Goal: Task Accomplishment & Management: Complete application form

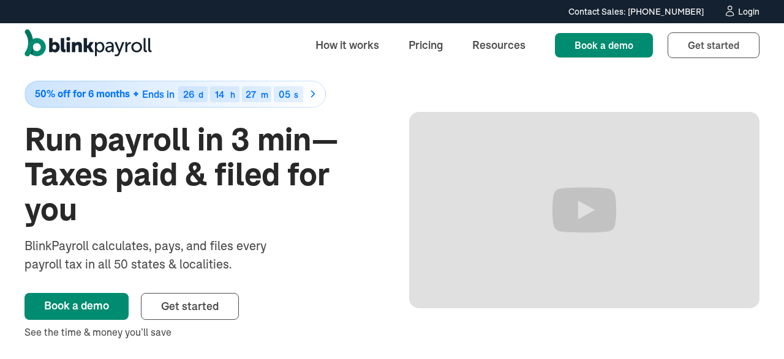
scroll to position [34, 0]
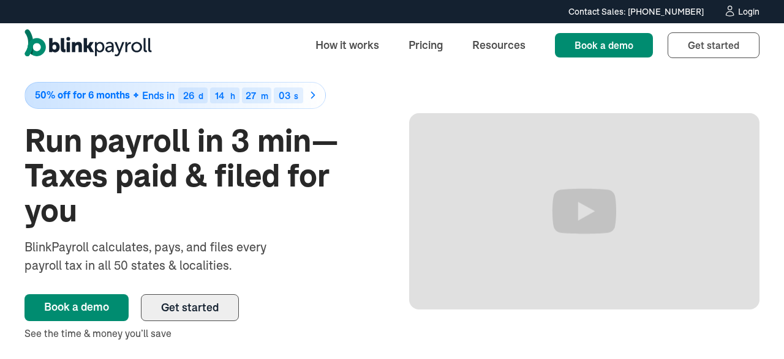
click at [203, 309] on span "Get started" at bounding box center [190, 308] width 58 height 14
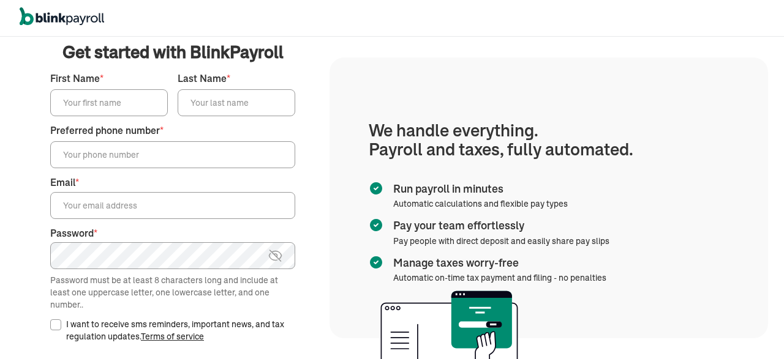
scroll to position [4, 0]
click at [148, 103] on input "First Name *" at bounding box center [109, 104] width 118 height 27
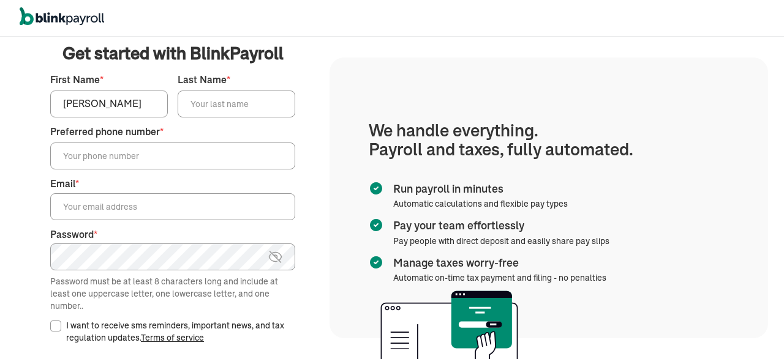
type input "Bishop"
type input "Brown"
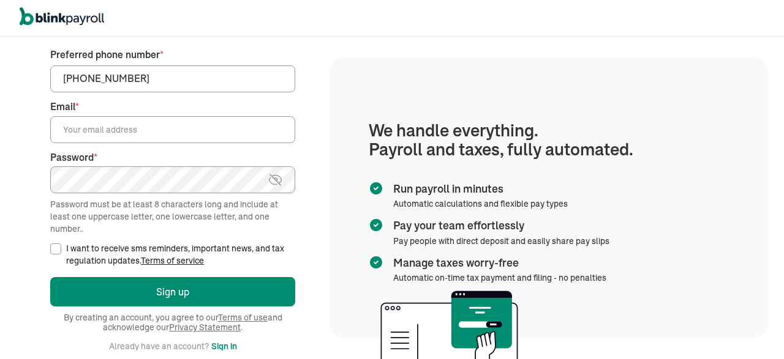
scroll to position [93, 0]
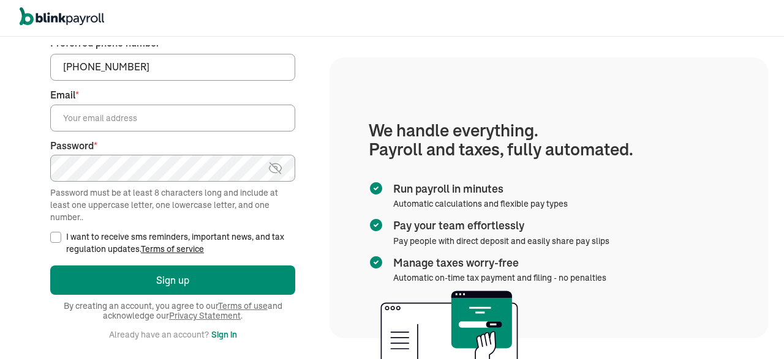
type input "(415) 625-6612"
click at [94, 129] on input "Email *" at bounding box center [172, 118] width 245 height 27
paste input "bishop@bishopbrown.org"
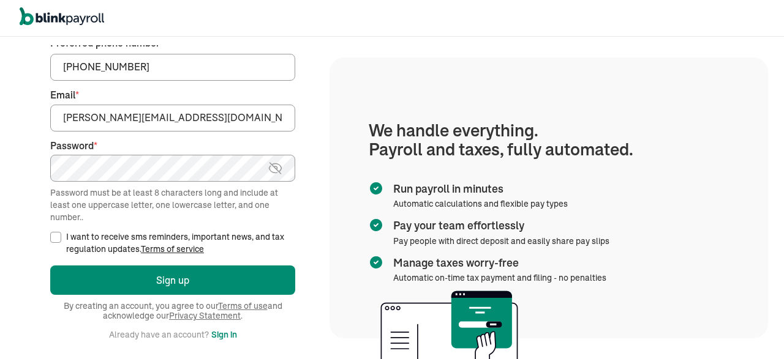
type input "bishop@bishopbrown.org"
click at [52, 238] on input "I want to receive sms reminders, important news, and tax regulation updates. Te…" at bounding box center [55, 237] width 11 height 11
checkbox input "true"
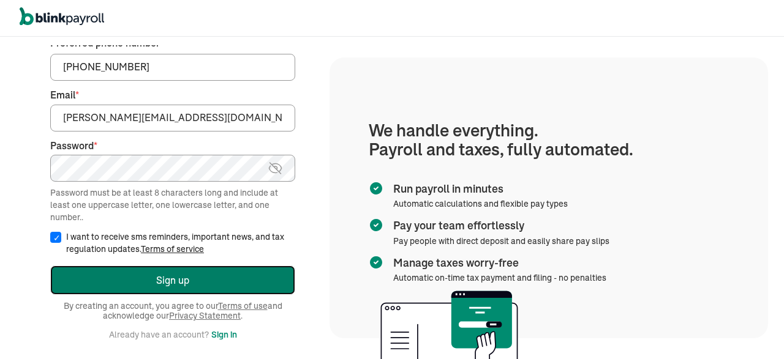
click at [127, 274] on button "Sign up" at bounding box center [172, 280] width 245 height 29
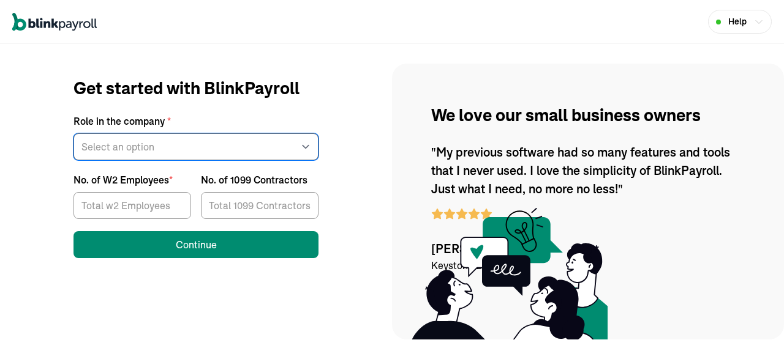
click at [73, 133] on select "Select an option Business owner HR CPA / Accountant Other" at bounding box center [195, 146] width 245 height 27
select select "owner"
click option "Business owner" at bounding box center [0, 0] width 0 height 0
click at [176, 201] on input "1" at bounding box center [132, 205] width 118 height 27
click at [176, 201] on input "2" at bounding box center [132, 205] width 118 height 27
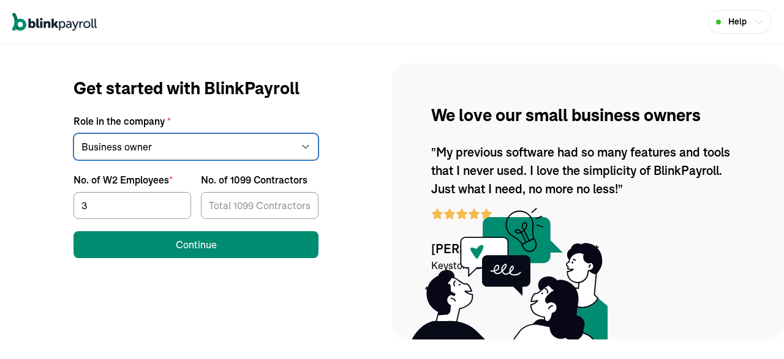
click at [176, 201] on input "3" at bounding box center [132, 205] width 118 height 27
click at [176, 201] on input "4" at bounding box center [132, 205] width 118 height 27
type input "5"
click at [176, 201] on input "5" at bounding box center [132, 205] width 118 height 27
click at [303, 202] on input "1" at bounding box center [260, 205] width 118 height 27
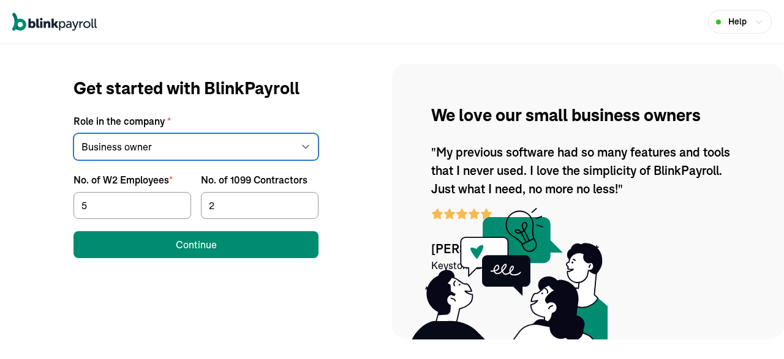
type input "2"
click at [303, 202] on input "2" at bounding box center [260, 205] width 118 height 27
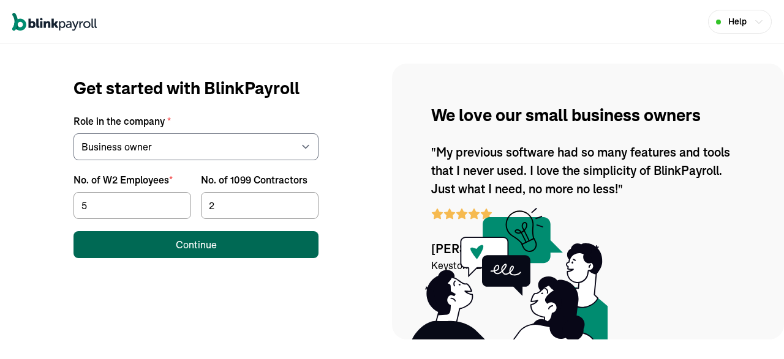
click at [231, 254] on button "Continue" at bounding box center [195, 244] width 245 height 27
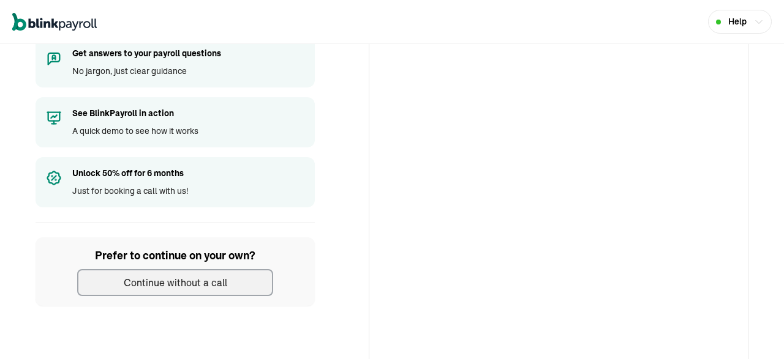
click at [212, 282] on div "Continue without a call" at bounding box center [175, 282] width 103 height 15
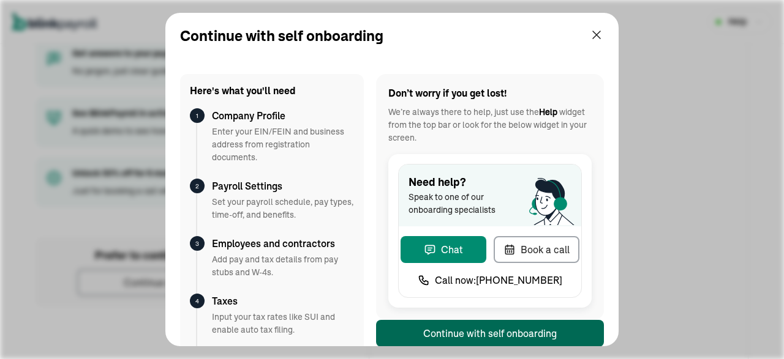
click at [456, 326] on div "Continue with self onboarding" at bounding box center [489, 333] width 133 height 15
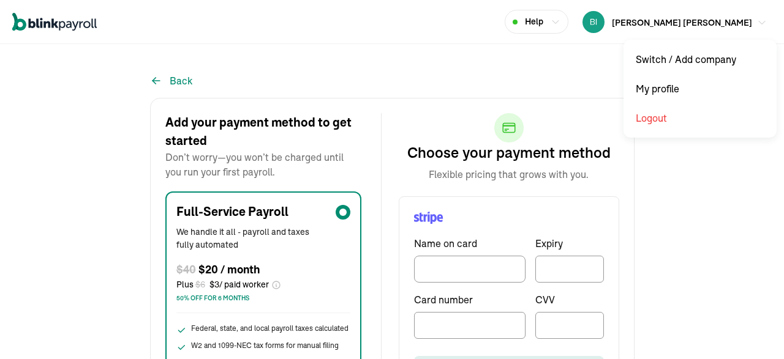
click at [727, 27] on span "[PERSON_NAME] [PERSON_NAME]" at bounding box center [682, 22] width 140 height 11
click at [170, 77] on button "Back" at bounding box center [171, 80] width 42 height 15
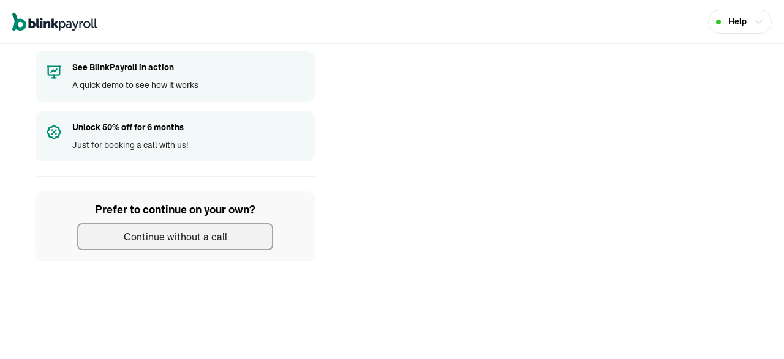
click at [210, 231] on div "Continue without a call" at bounding box center [175, 237] width 103 height 15
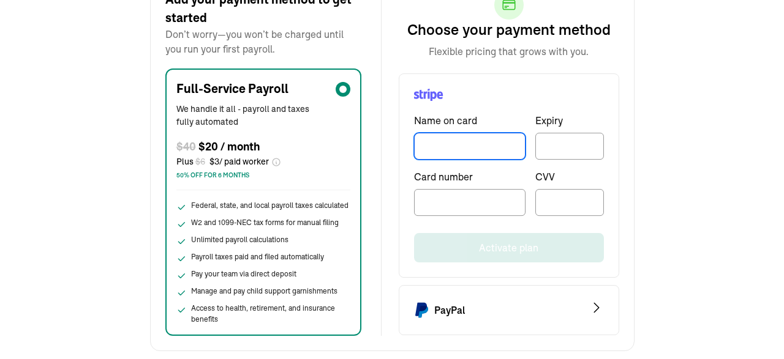
drag, startPoint x: 437, startPoint y: 137, endPoint x: 441, endPoint y: 208, distance: 71.2
click at [441, 160] on input "TextInput" at bounding box center [469, 146] width 111 height 27
click at [441, 208] on div at bounding box center [469, 202] width 111 height 27
click at [549, 137] on div at bounding box center [569, 146] width 69 height 27
click at [476, 148] on input "TextInput" at bounding box center [469, 146] width 111 height 27
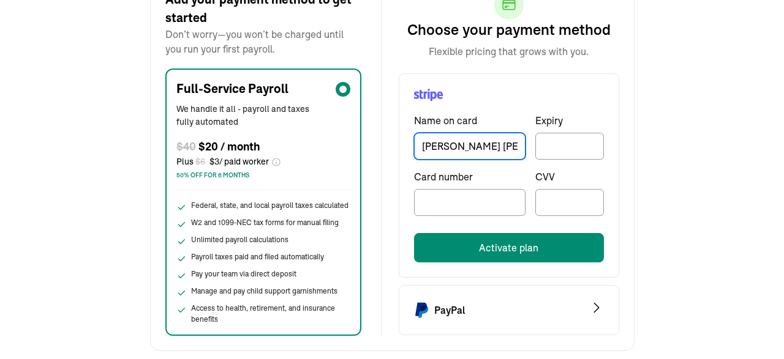
type input "[PERSON_NAME] [PERSON_NAME]"
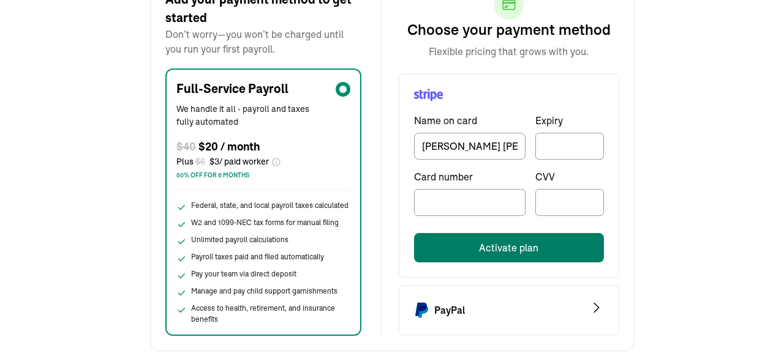
click at [504, 251] on button "Activate plan" at bounding box center [509, 247] width 190 height 29
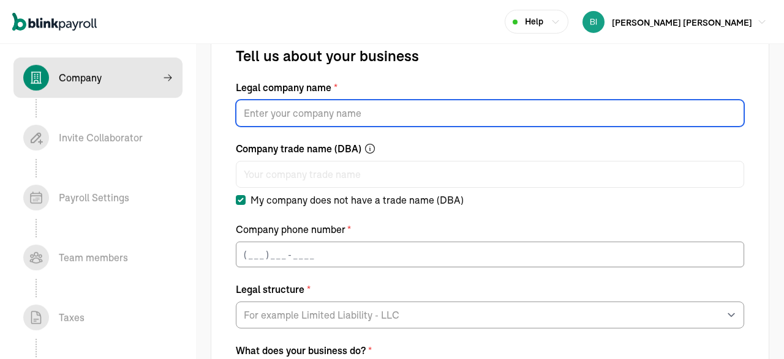
click at [419, 107] on input "Legal company name *" at bounding box center [490, 113] width 508 height 27
paste input "[PERSON_NAME] $ BROWN"
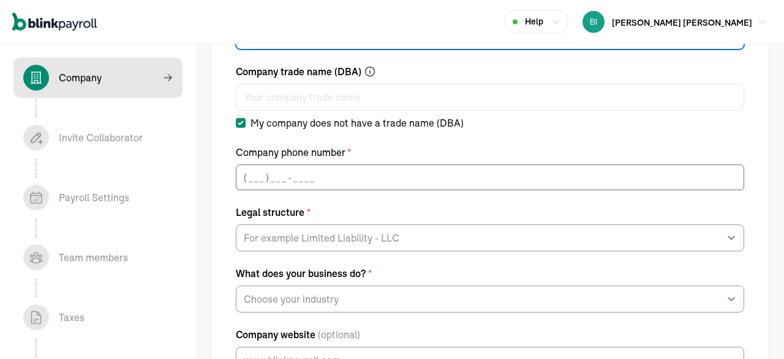
type input "[PERSON_NAME] $ BROWN"
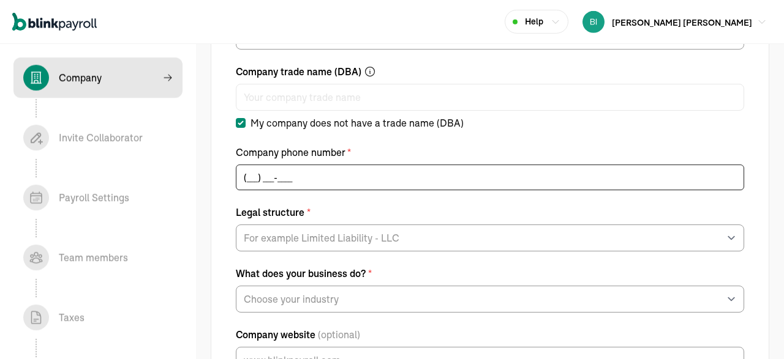
click at [245, 177] on input "(___) ___-____" at bounding box center [490, 178] width 508 height 26
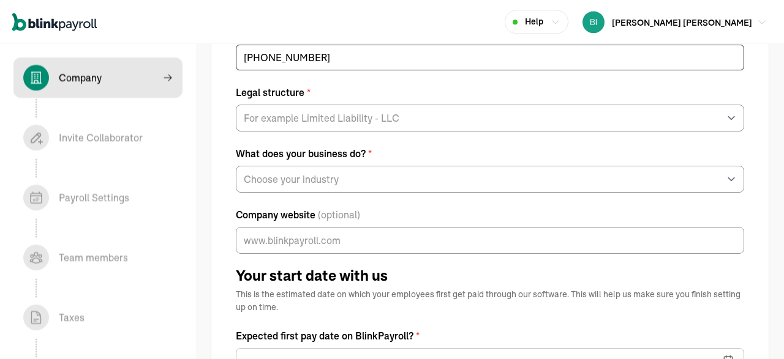
type input "(415) 625-6612"
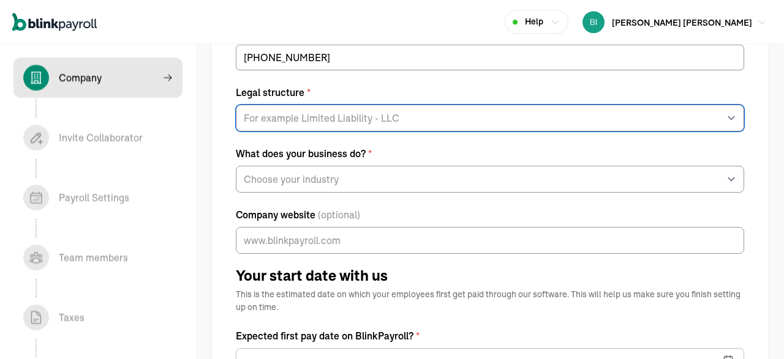
click at [236, 105] on select "For example Limited Liability - LLC Sole proprietorship Limited Partnership Lim…" at bounding box center [490, 118] width 508 height 27
select select "Limited Liability Company (LLC)"
click option "Limited Liability Company (LLC)" at bounding box center [0, 0] width 0 height 0
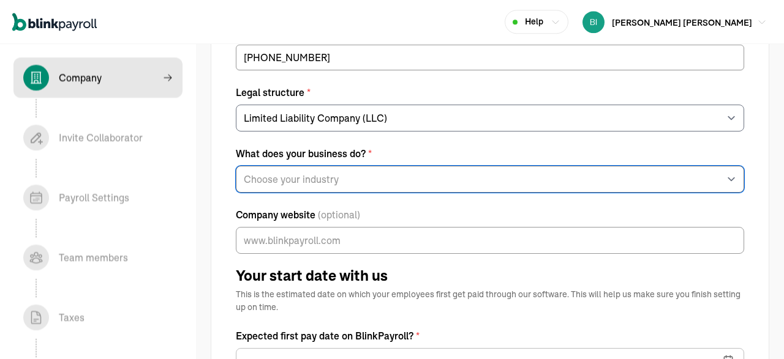
click at [236, 166] on select "Choose your industry Auto or Machine Sales Auto or Machine Repair Arts or Enter…" at bounding box center [490, 179] width 508 height 27
select select "Educational Services"
click option "Educational Services" at bounding box center [0, 0] width 0 height 0
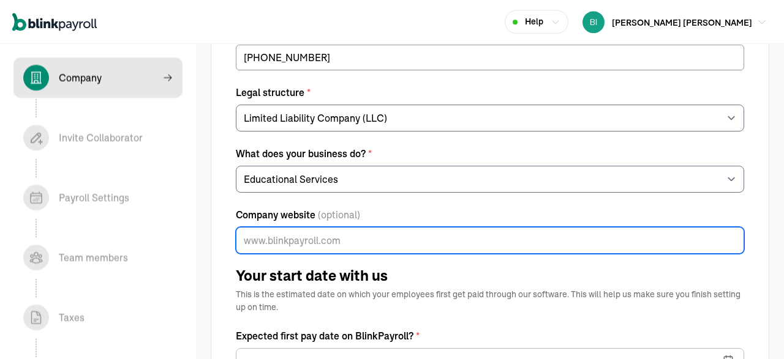
click at [451, 237] on input "Company website (optional)" at bounding box center [490, 240] width 508 height 27
paste input "https://www.321insight.com/"
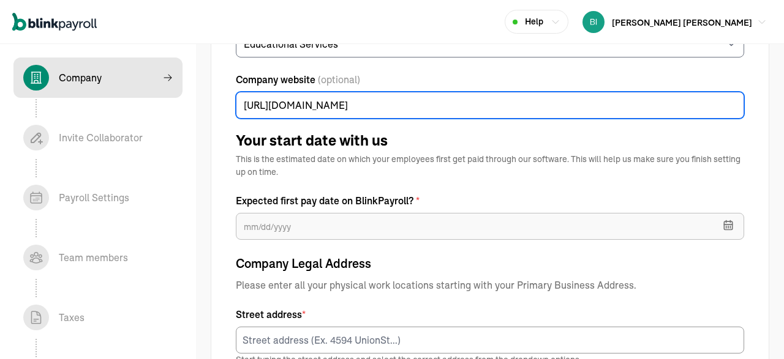
type input "https://www.321insight.com/"
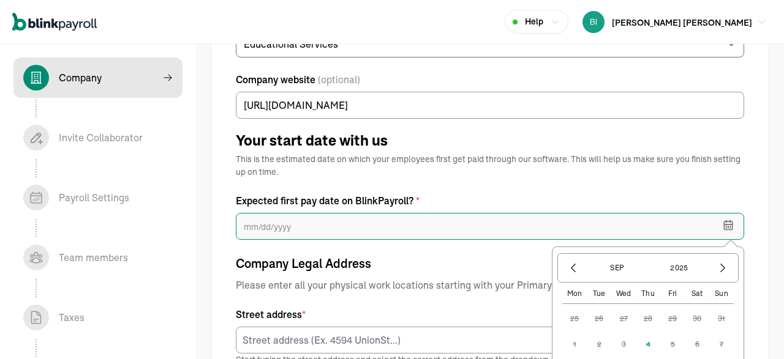
click at [451, 231] on input "text" at bounding box center [490, 226] width 508 height 27
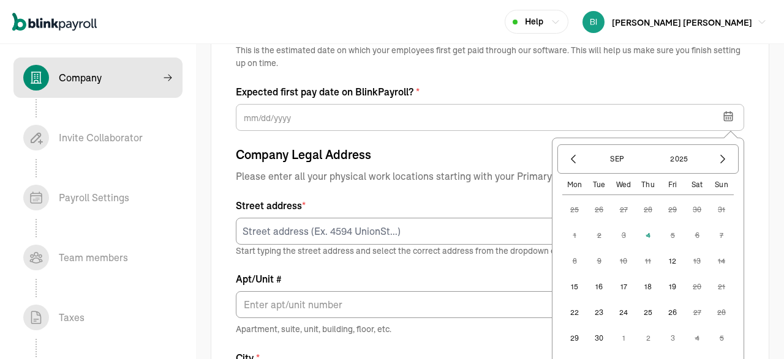
click at [580, 285] on button "15" at bounding box center [574, 287] width 24 height 24
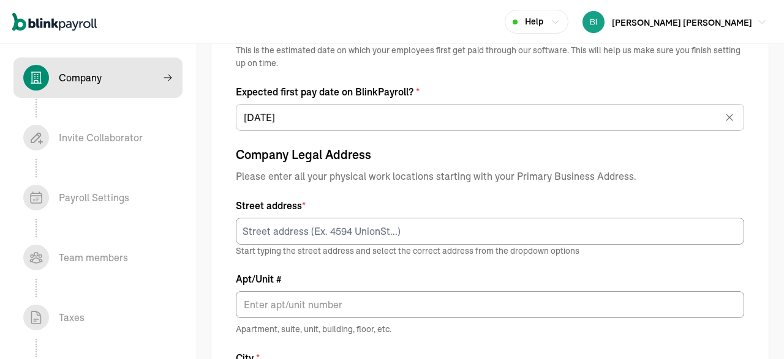
type input "09/15/2025"
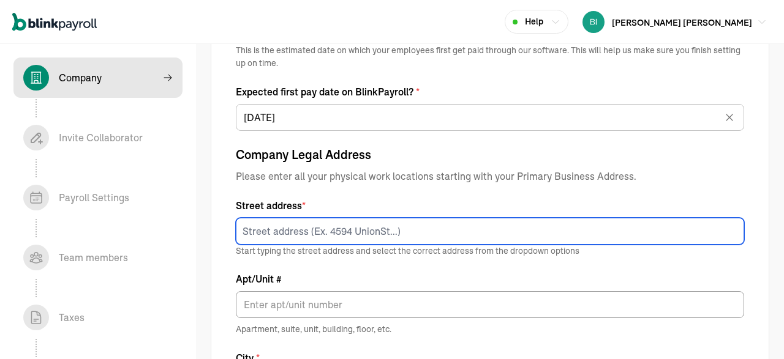
click at [402, 234] on input at bounding box center [490, 231] width 508 height 27
paste input "6145 SW Canby St Portland OR 97219-1144"
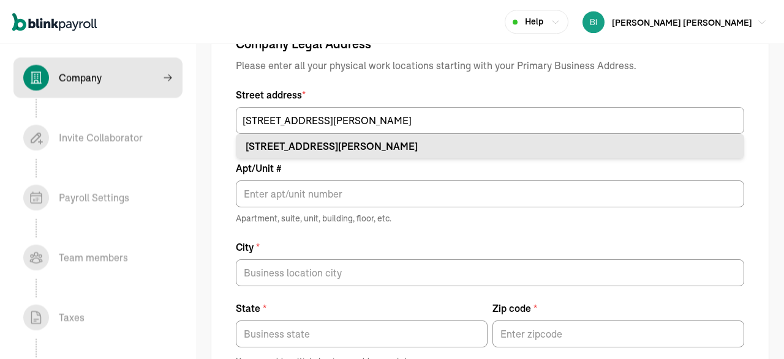
click at [360, 143] on div "6145 SW Canby St Portland, OR 97219" at bounding box center [489, 146] width 489 height 15
type input "6145 SW Canby St"
type input "Portland"
type input "OR"
type input "97219"
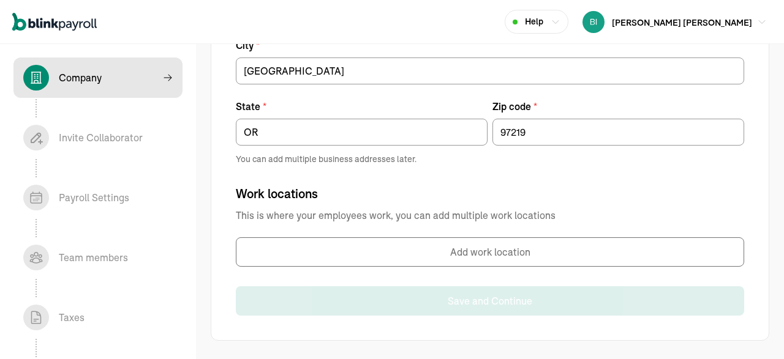
click at [424, 198] on div "Work locations This is where your employees work, you can add multiple work loc…" at bounding box center [490, 226] width 508 height 82
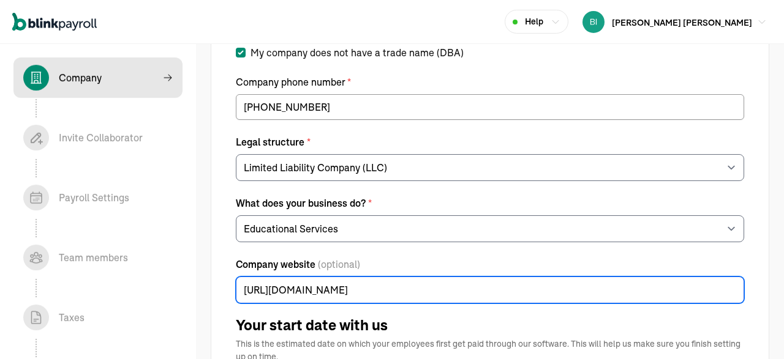
click at [423, 290] on input "[URL][DOMAIN_NAME]" at bounding box center [490, 290] width 508 height 27
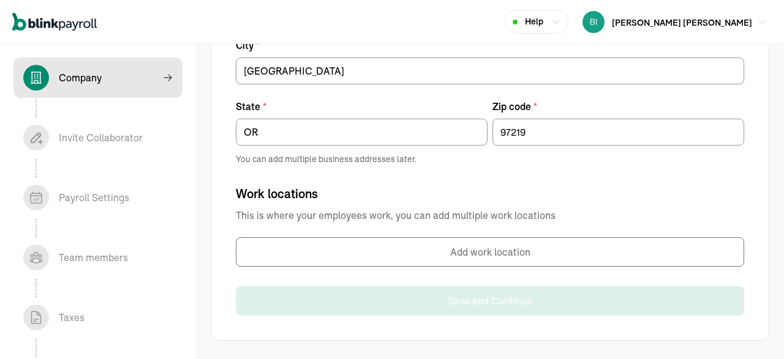
type input "[URL][DOMAIN_NAME]"
click at [495, 253] on button "Add work location" at bounding box center [490, 252] width 508 height 29
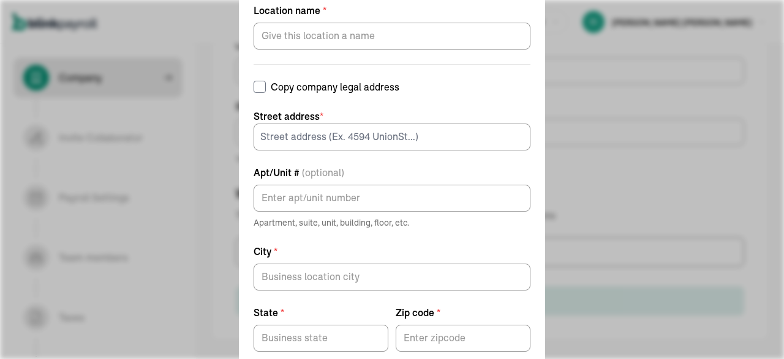
click at [258, 88] on input "Copy company legal address" at bounding box center [259, 87] width 12 height 12
checkbox input "true"
type input "[STREET_ADDRESS][PERSON_NAME]"
type input "Portland"
type input "OR"
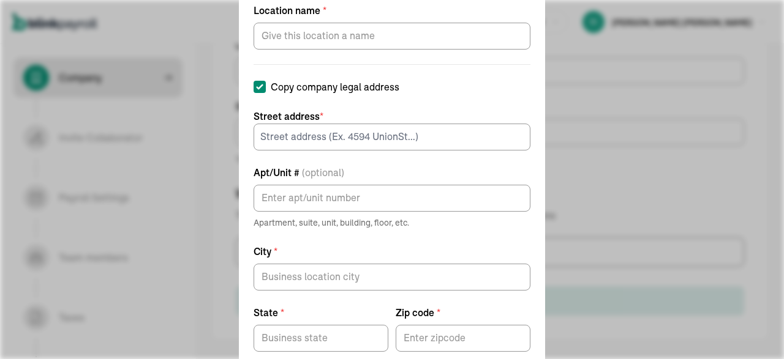
type input "97219"
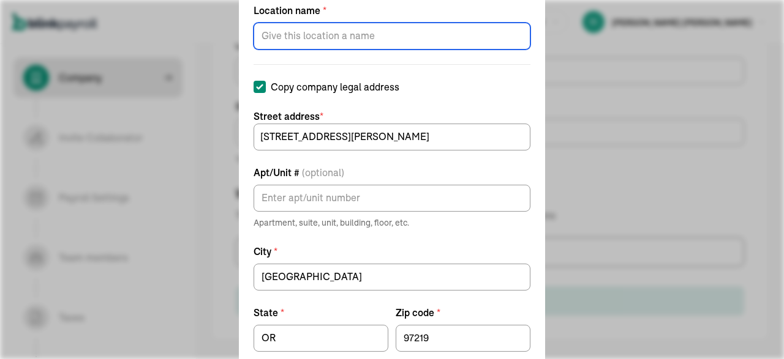
click at [315, 40] on input "Location name *" at bounding box center [391, 36] width 277 height 27
type input "O"
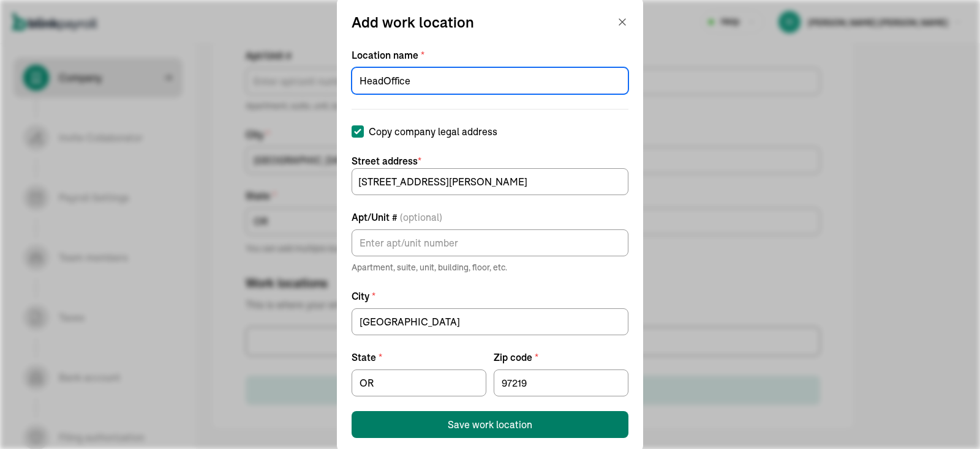
type input "HeadOffice"
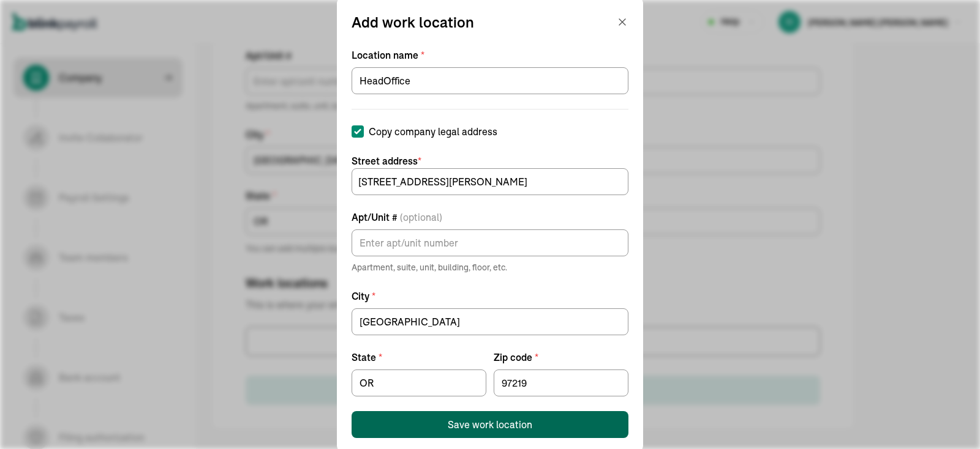
click at [528, 359] on div "Save work location" at bounding box center [490, 425] width 84 height 15
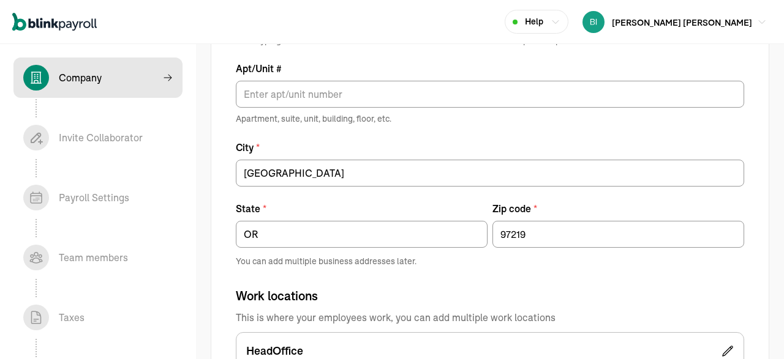
click at [559, 268] on div "Company Legal Address Please enter all your physical work locations starting wi…" at bounding box center [490, 188] width 508 height 507
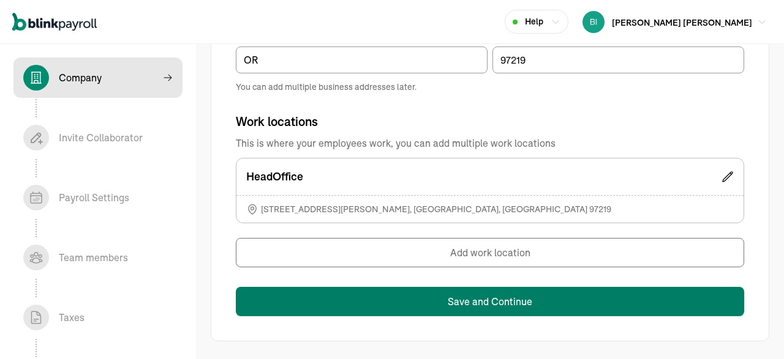
click at [519, 302] on button "Save and Continue" at bounding box center [490, 301] width 508 height 29
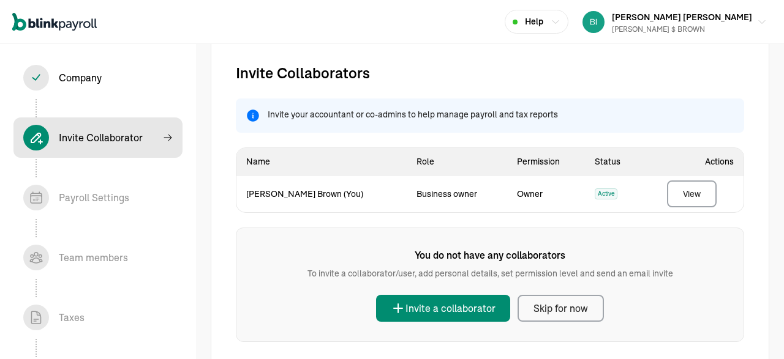
click at [562, 315] on button "Skip for now" at bounding box center [560, 308] width 86 height 27
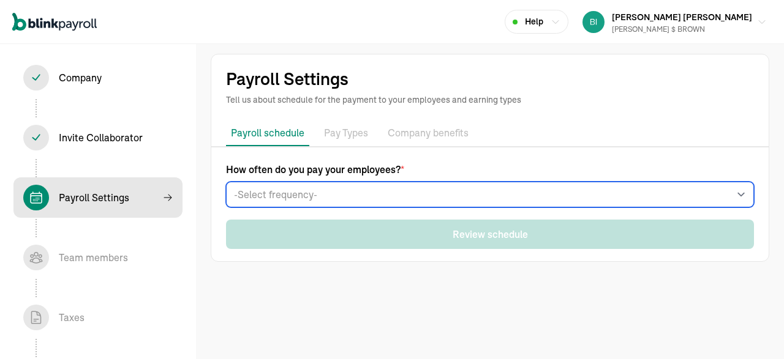
click at [226, 182] on select "-Select frequency- Weekly Bi-weekly Semi-monthly Monthly" at bounding box center [490, 195] width 528 height 26
select select "biweekly"
click option "Bi-weekly" at bounding box center [0, 0] width 0 height 0
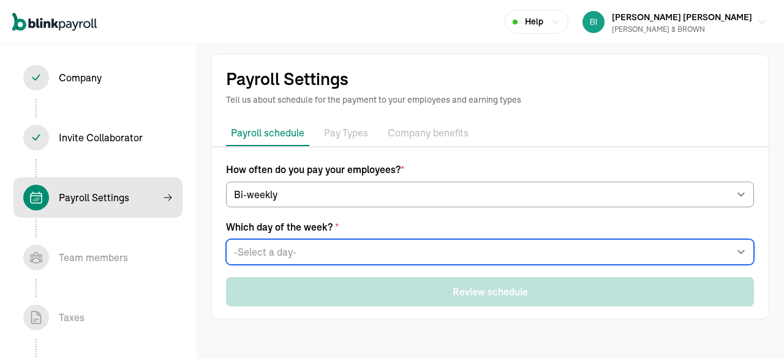
click at [226, 239] on select "-Select a day- Every Monday Every Tuesday Every Wednesday Every Thursday Every …" at bounding box center [490, 252] width 528 height 26
click option "Every Friday" at bounding box center [0, 0] width 0 height 0
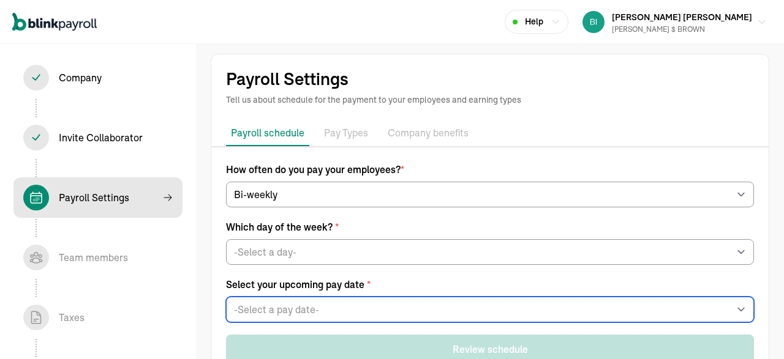
click at [226, 297] on select "-Select a pay date- Fri, Sep 19, 2025 Fri, Sep 26, 2025 Fri, Oct 03, 2025 Fri, …" at bounding box center [490, 310] width 528 height 26
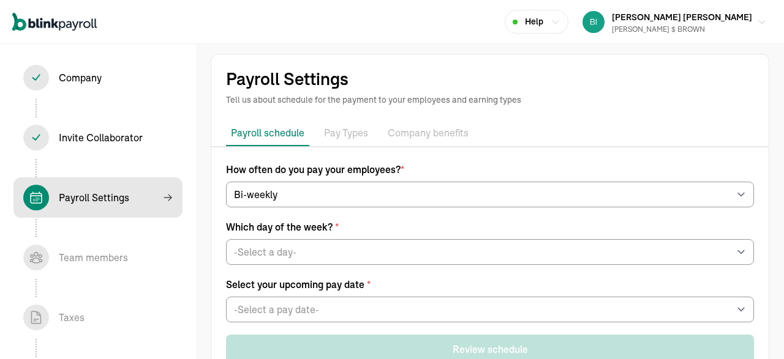
click at [219, 277] on div "How often do you pay your employees? * -Select frequency- Weekly Bi-weekly Semi…" at bounding box center [489, 263] width 557 height 202
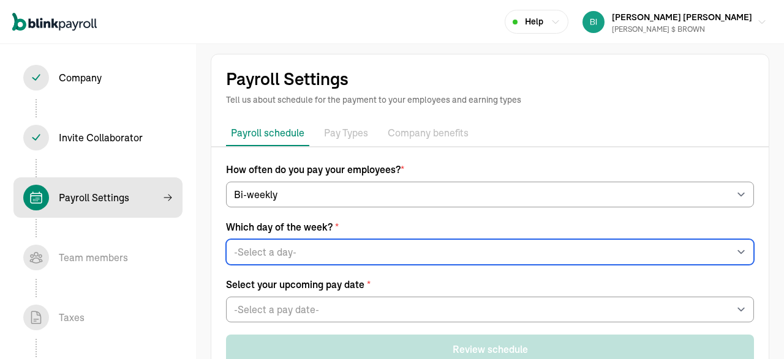
click at [226, 239] on select "-Select a day- Every Monday Every Tuesday Every Wednesday Every Thursday Every …" at bounding box center [490, 252] width 528 height 26
click option "Every Wednesday" at bounding box center [0, 0] width 0 height 0
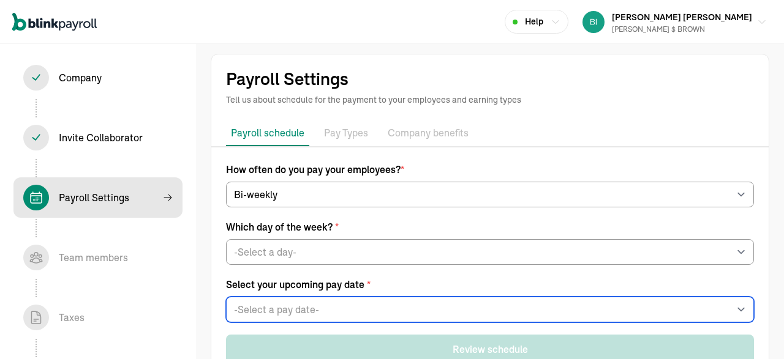
click at [226, 297] on select "-Select a pay date- Wed, Sep 17, 2025 Wed, Sep 24, 2025 Wed, Oct 01, 2025 Wed, …" at bounding box center [490, 310] width 528 height 26
click at [339, 310] on select "-Select a pay date- Wed, Sep 17, 2025 Wed, Sep 24, 2025 Wed, Oct 01, 2025 Wed, …" at bounding box center [490, 310] width 528 height 26
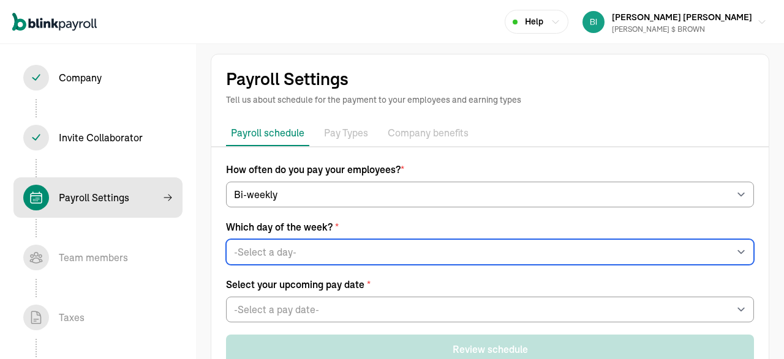
click at [226, 239] on select "-Select a day- Every Monday Every Tuesday Every Wednesday Every Thursday Every …" at bounding box center [490, 252] width 528 height 26
select select "Monday"
click option "Every Monday" at bounding box center [0, 0] width 0 height 0
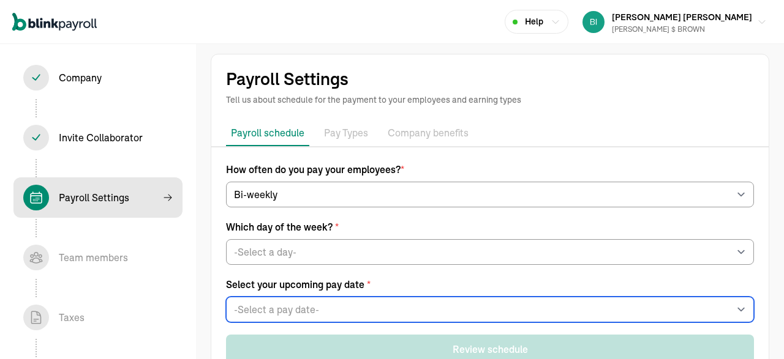
click at [226, 297] on select "-Select a pay date- Mon, Sep 15, 2025 Mon, Sep 22, 2025 Mon, Sep 29, 2025 Mon, …" at bounding box center [490, 310] width 528 height 26
select select "09/15/2025"
click option "Mon, Sep 15, 2025" at bounding box center [0, 0] width 0 height 0
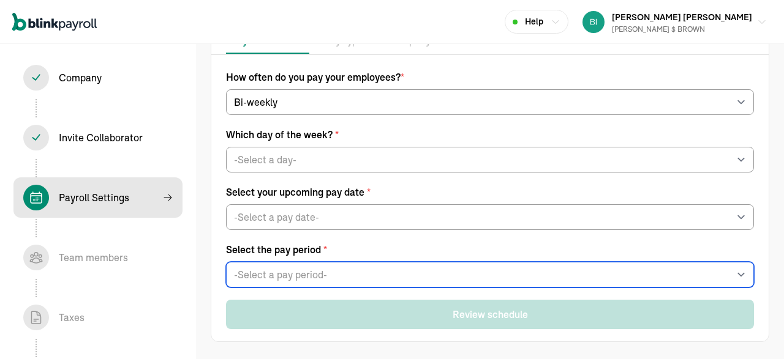
click at [226, 262] on select "-Select a pay period- Tue, Aug 26 - Mon, Sep 08 Tue, Sep 02 - Mon, Sep 15 Custo…" at bounding box center [490, 275] width 528 height 26
select select "Tue, Sep 02 - Mon, Sep 15"
click option "Tue, Sep 02 - Mon, Sep 15" at bounding box center [0, 0] width 0 height 0
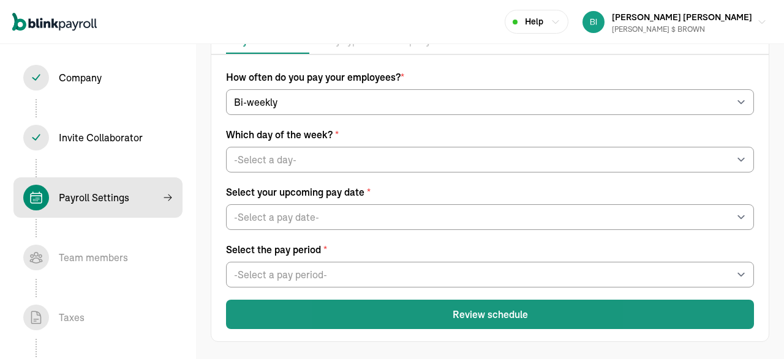
click at [462, 319] on button "Review schedule" at bounding box center [490, 314] width 528 height 29
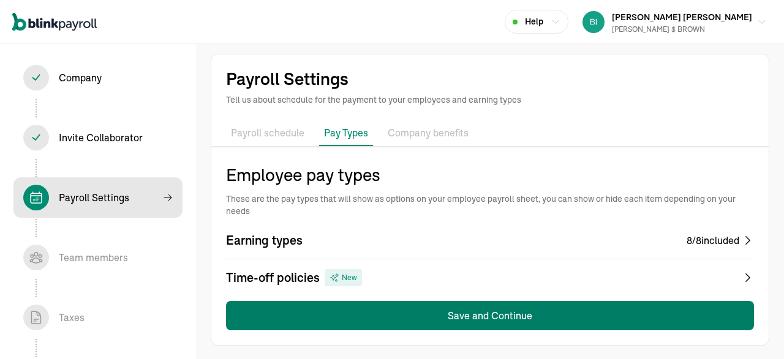
click at [517, 309] on button "Save and Continue" at bounding box center [490, 315] width 528 height 29
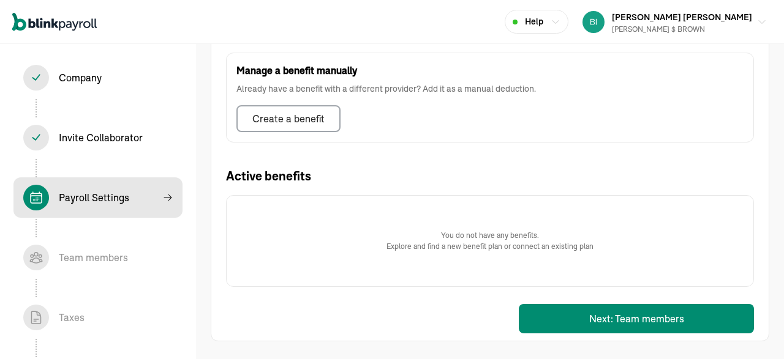
click at [580, 302] on div "Benefits Add company-wide benefits offered to employees such as health insuranc…" at bounding box center [490, 52] width 528 height 578
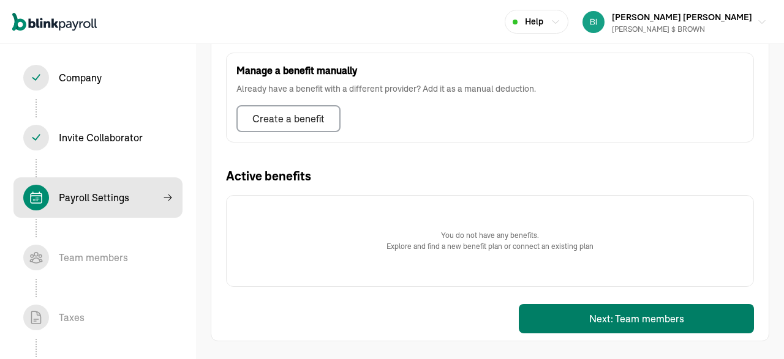
click at [602, 312] on button "Next: Team members" at bounding box center [636, 318] width 235 height 29
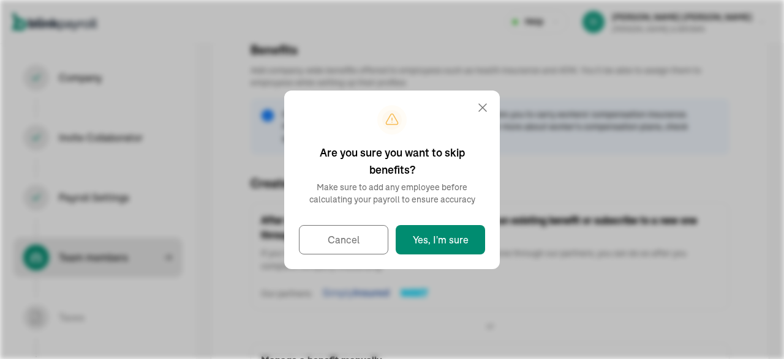
select select "employee"
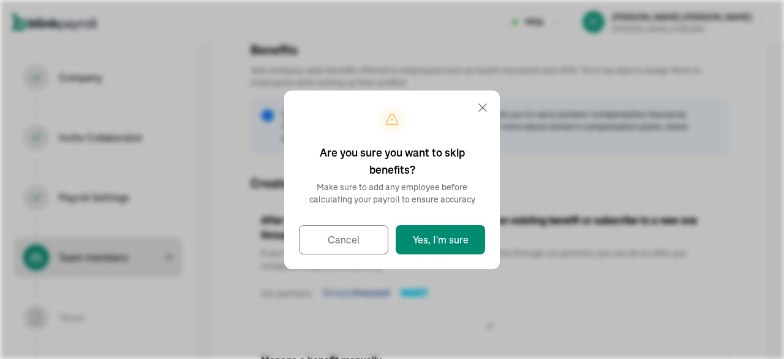
select select "contractor"
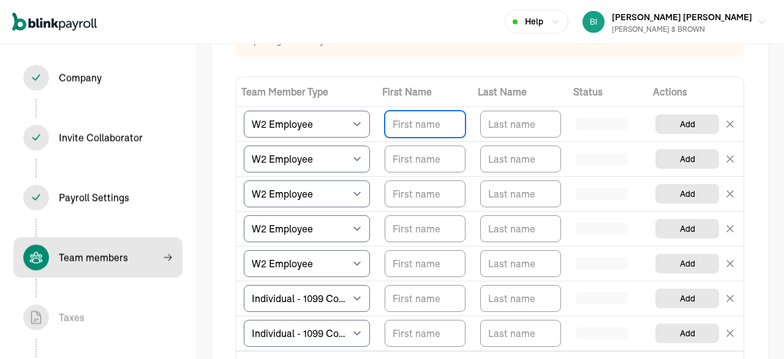
click at [416, 122] on input "TextInput" at bounding box center [424, 124] width 81 height 27
type input "Bishop"
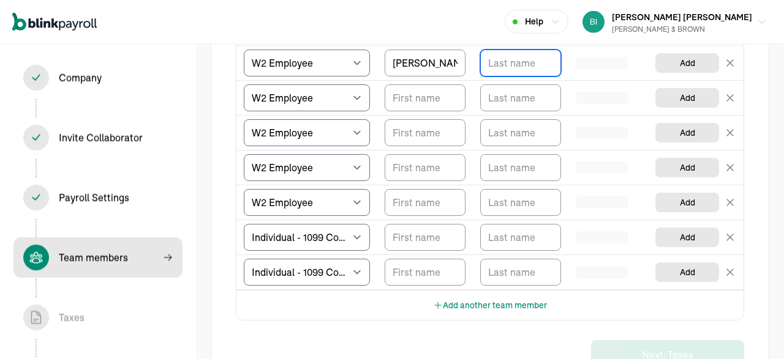
click at [533, 70] on input "TextInput" at bounding box center [520, 63] width 81 height 27
type input "Brown"
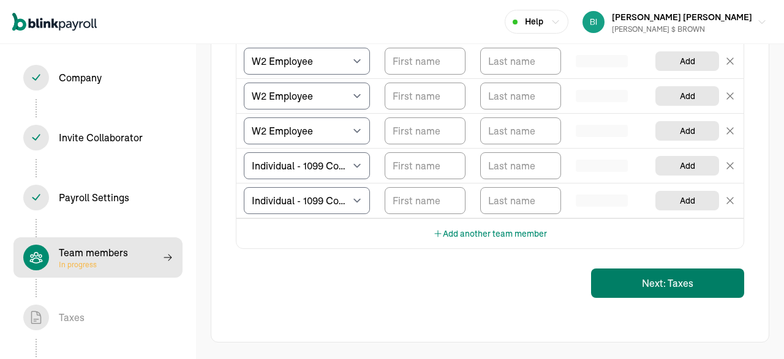
click at [654, 292] on button "Next: Taxes" at bounding box center [667, 283] width 153 height 29
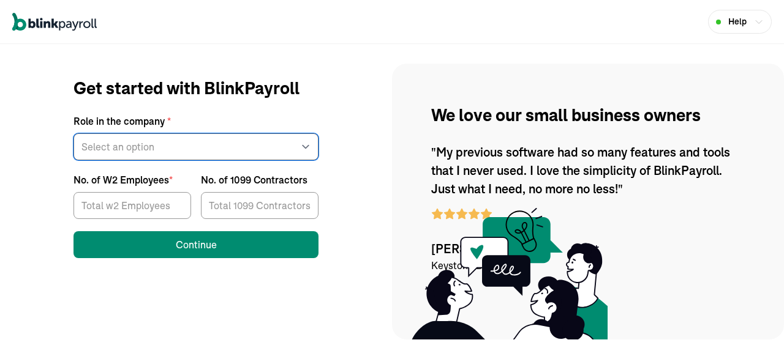
click at [73, 133] on select "Select an option Business owner HR CPA / Accountant Other" at bounding box center [195, 146] width 245 height 27
select select "owner"
click option "Business owner" at bounding box center [0, 0] width 0 height 0
click at [176, 201] on input "1" at bounding box center [132, 205] width 118 height 27
click at [176, 201] on input "2" at bounding box center [132, 205] width 118 height 27
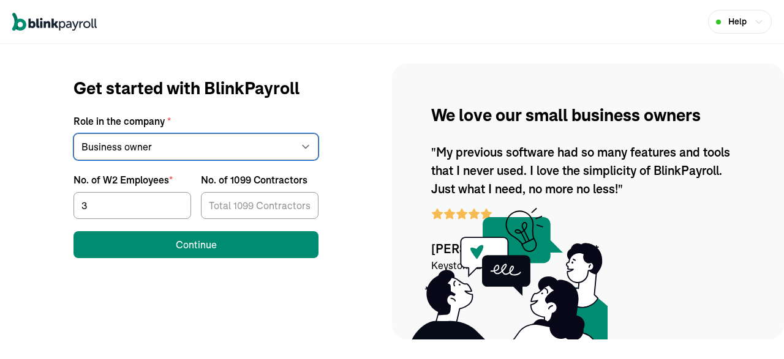
click at [176, 201] on input "3" at bounding box center [132, 205] width 118 height 27
click at [176, 201] on input "4" at bounding box center [132, 205] width 118 height 27
type input "5"
click at [176, 201] on input "5" at bounding box center [132, 205] width 118 height 27
click at [303, 202] on input "1" at bounding box center [260, 205] width 118 height 27
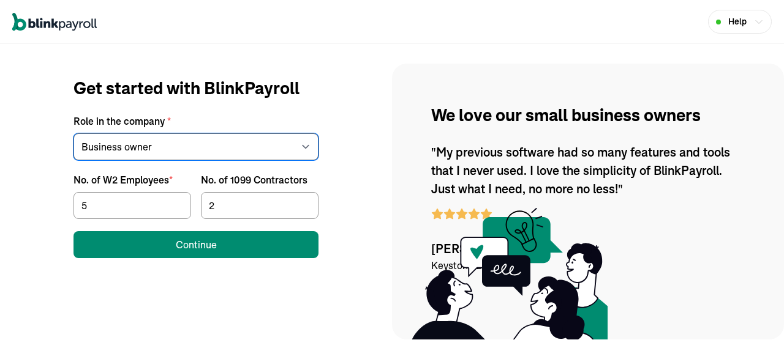
type input "2"
click at [303, 202] on input "2" at bounding box center [260, 205] width 118 height 27
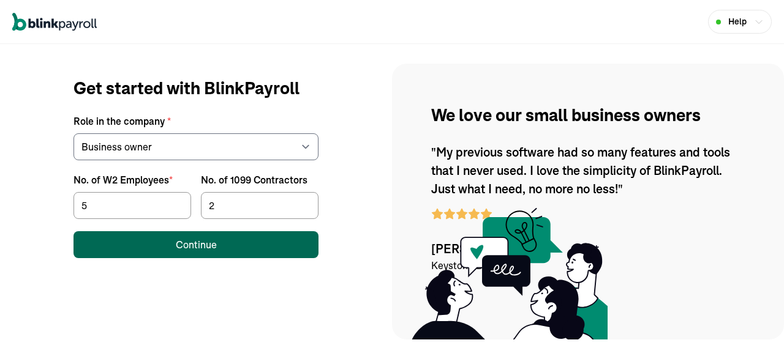
click at [231, 254] on button "Continue" at bounding box center [195, 244] width 245 height 27
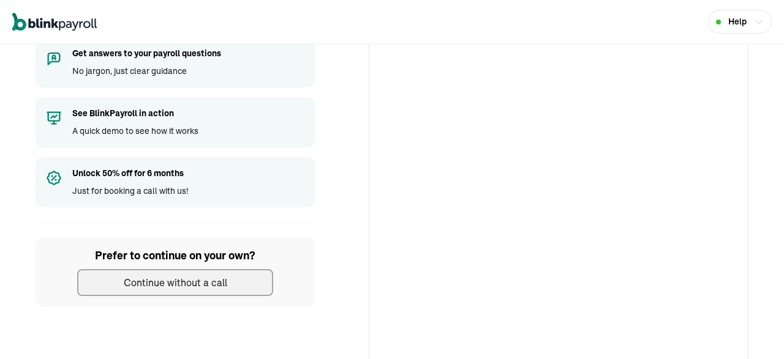
click at [212, 282] on div "Continue without a call" at bounding box center [175, 282] width 103 height 15
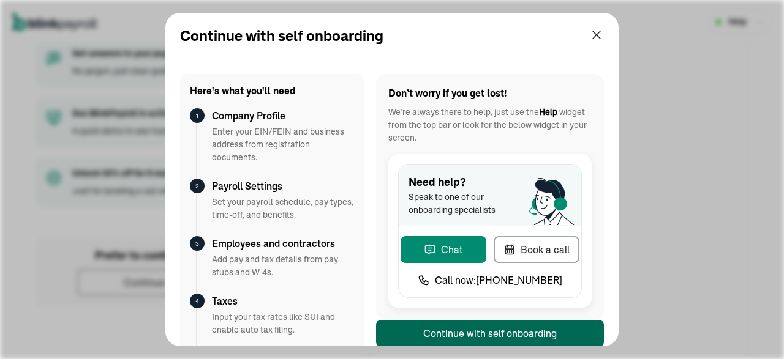
click at [456, 326] on div "Continue with self onboarding" at bounding box center [489, 333] width 133 height 15
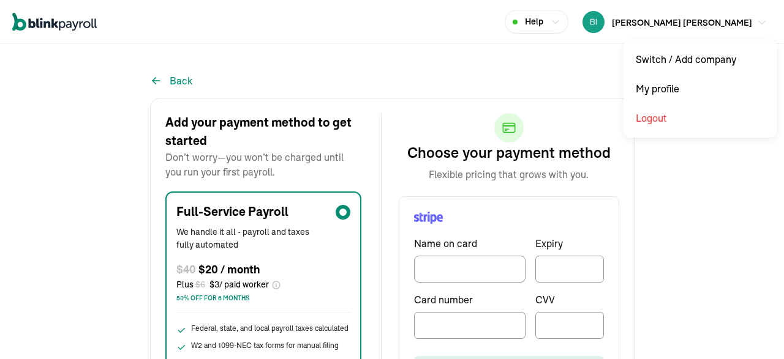
click at [727, 27] on span "[PERSON_NAME] [PERSON_NAME]" at bounding box center [682, 22] width 140 height 11
click at [170, 77] on button "Back" at bounding box center [171, 80] width 42 height 15
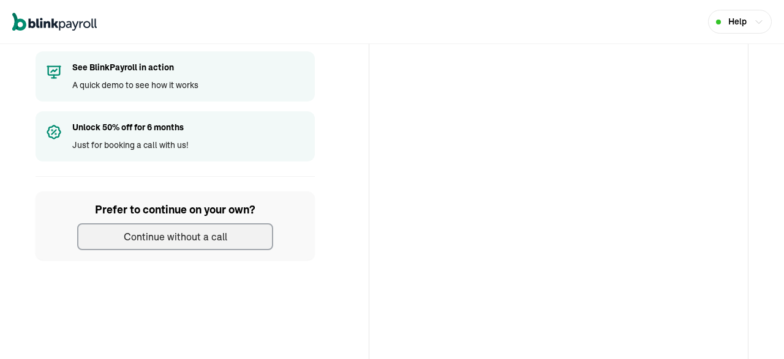
click at [210, 231] on div "Continue without a call" at bounding box center [175, 237] width 103 height 15
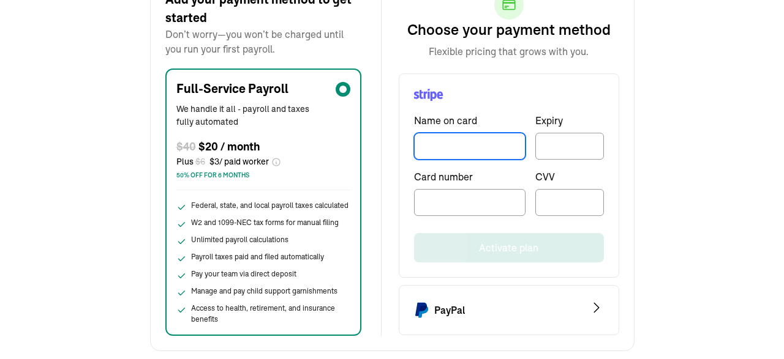
drag, startPoint x: 437, startPoint y: 137, endPoint x: 441, endPoint y: 208, distance: 71.2
click at [441, 160] on input "TextInput" at bounding box center [469, 146] width 111 height 27
click at [441, 208] on div at bounding box center [469, 202] width 111 height 27
click at [549, 137] on div at bounding box center [569, 146] width 69 height 27
click at [476, 148] on input "TextInput" at bounding box center [469, 146] width 111 height 27
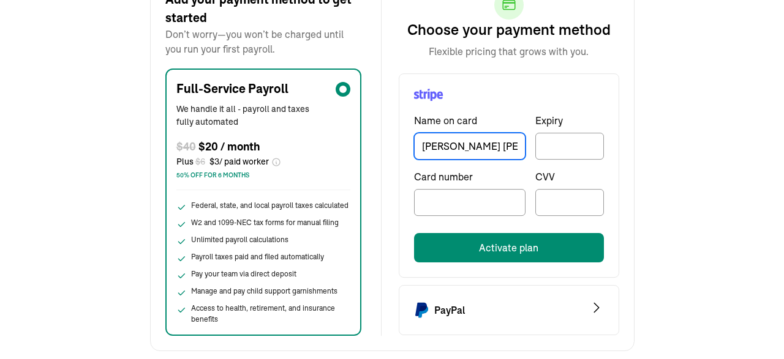
type input "[PERSON_NAME] [PERSON_NAME]"
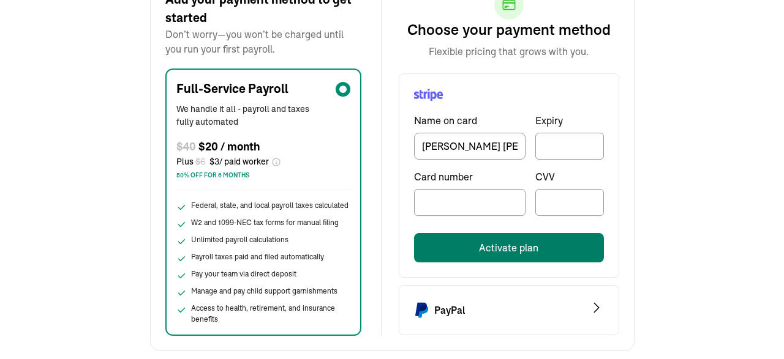
click at [504, 251] on button "Activate plan" at bounding box center [509, 247] width 190 height 29
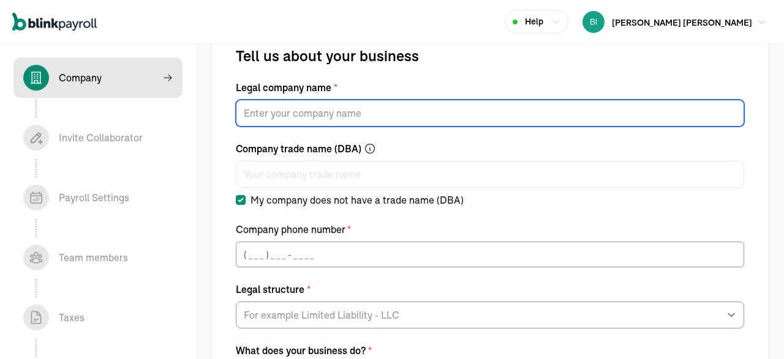
click at [419, 107] on input "Legal company name *" at bounding box center [490, 113] width 508 height 27
paste input "[PERSON_NAME] $ BROWN"
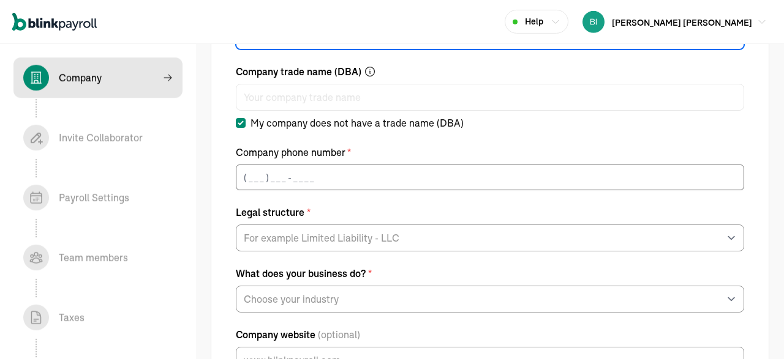
type input "[PERSON_NAME] $ BROWN"
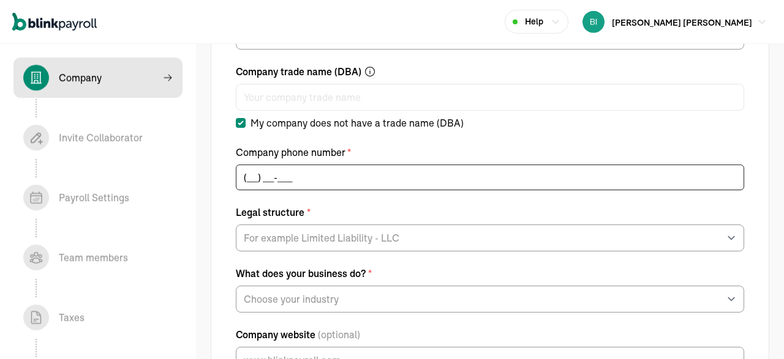
click at [245, 177] on input "(___) ___-____" at bounding box center [490, 178] width 508 height 26
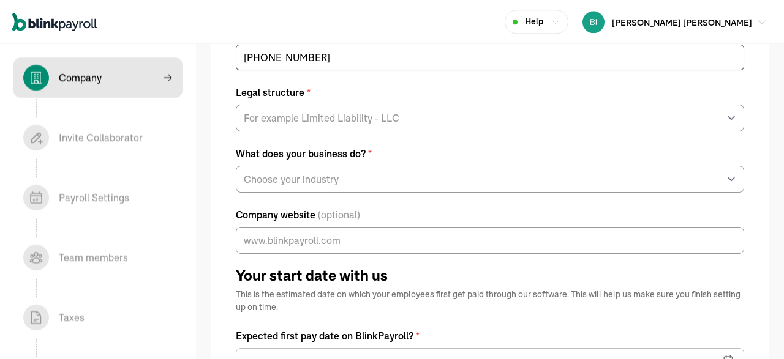
type input "(415) 625-6612"
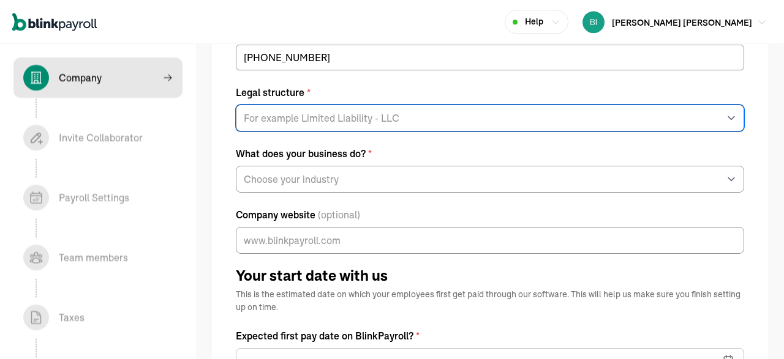
click at [236, 105] on select "For example Limited Liability - LLC Sole proprietorship Limited Partnership Lim…" at bounding box center [490, 118] width 508 height 27
select select "Limited Liability Company (LLC)"
click option "Limited Liability Company (LLC)" at bounding box center [0, 0] width 0 height 0
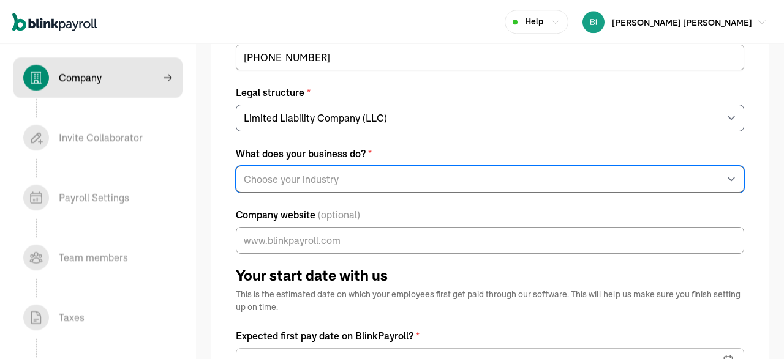
click at [236, 166] on select "Choose your industry Auto or Machine Sales Auto or Machine Repair Arts or Enter…" at bounding box center [490, 179] width 508 height 27
select select "Educational Services"
click option "Educational Services" at bounding box center [0, 0] width 0 height 0
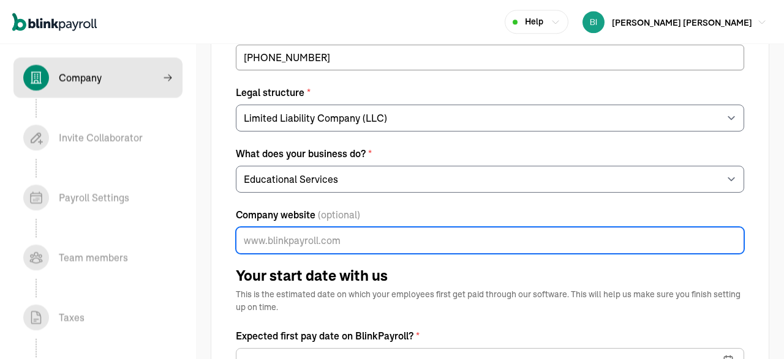
click at [451, 237] on input "Company website (optional)" at bounding box center [490, 240] width 508 height 27
paste input "https://www.321insight.com/"
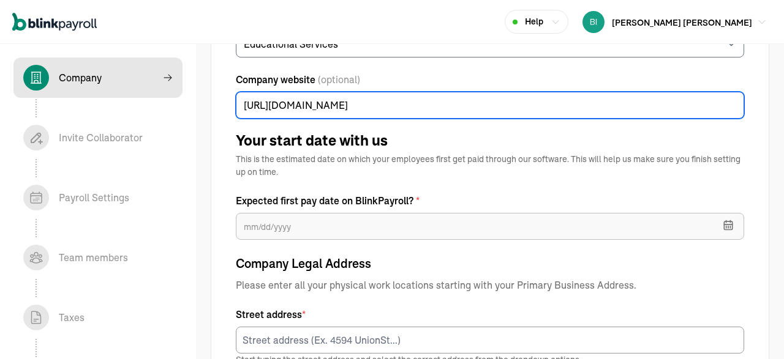
type input "https://www.321insight.com/"
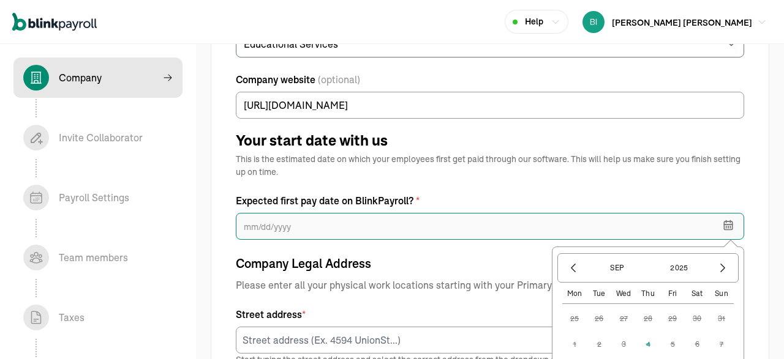
click at [451, 231] on input "text" at bounding box center [490, 226] width 508 height 27
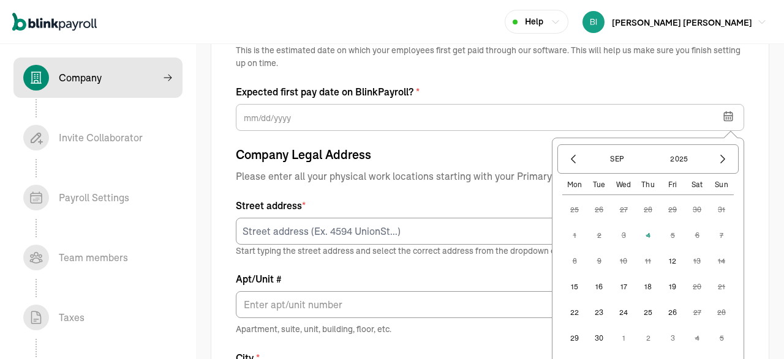
click at [580, 285] on button "15" at bounding box center [574, 287] width 24 height 24
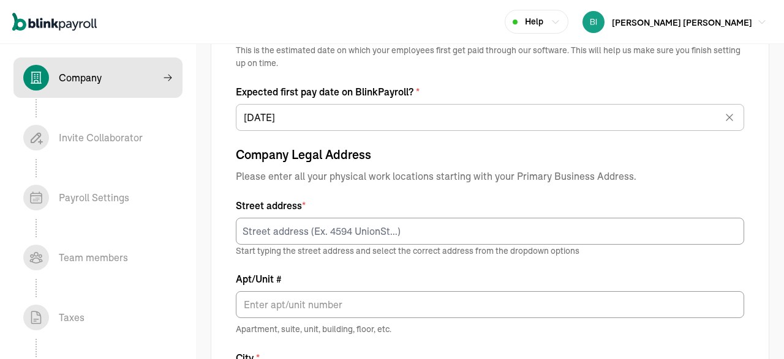
type input "09/15/2025"
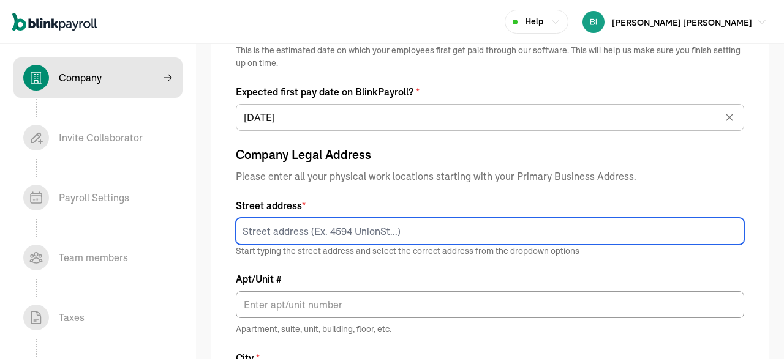
click at [402, 234] on input at bounding box center [490, 231] width 508 height 27
paste input "6145 SW Canby St Portland OR 97219-1144"
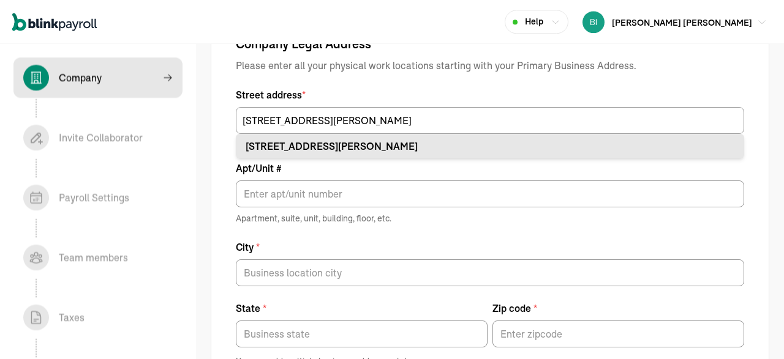
click at [360, 143] on div "6145 SW Canby St Portland, OR 97219" at bounding box center [489, 146] width 489 height 15
type input "6145 SW Canby St"
type input "Portland"
type input "OR"
type input "97219"
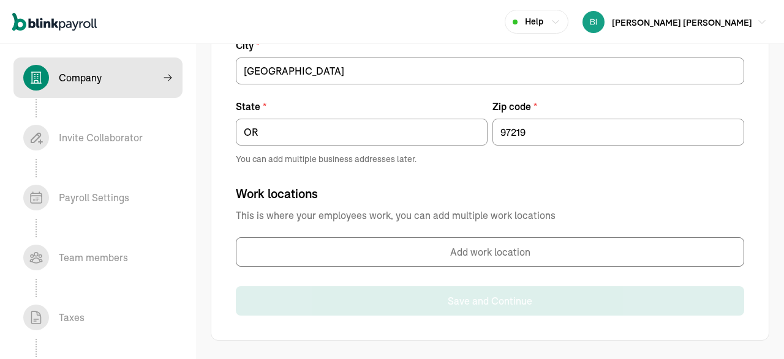
click at [424, 198] on div "Work locations This is where your employees work, you can add multiple work loc…" at bounding box center [490, 226] width 508 height 82
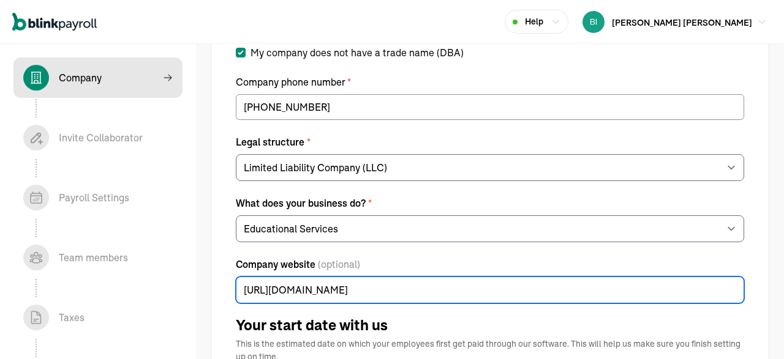
click at [423, 290] on input "https://www.321insight.com/" at bounding box center [490, 290] width 508 height 27
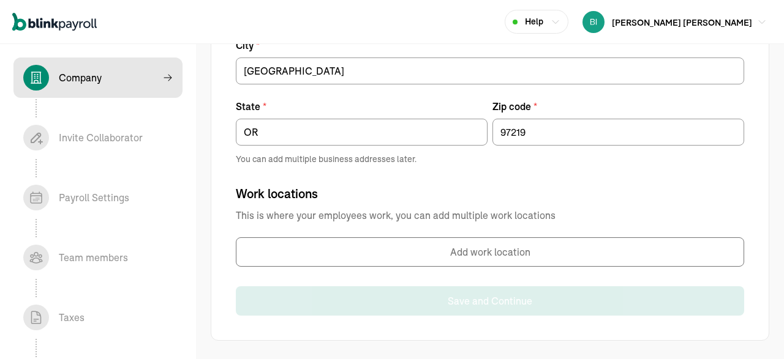
type input "https://www.321insight.com"
click at [495, 253] on button "Add work location" at bounding box center [490, 252] width 508 height 29
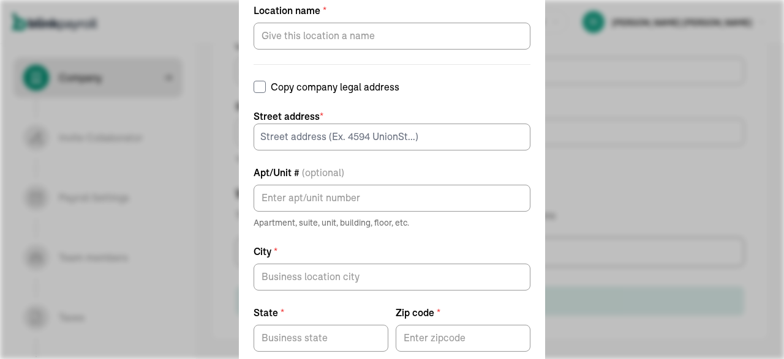
click at [258, 88] on input "Copy company legal address" at bounding box center [259, 87] width 12 height 12
checkbox input "true"
type input "6145 SW Canby St"
type input "Portland"
type input "OR"
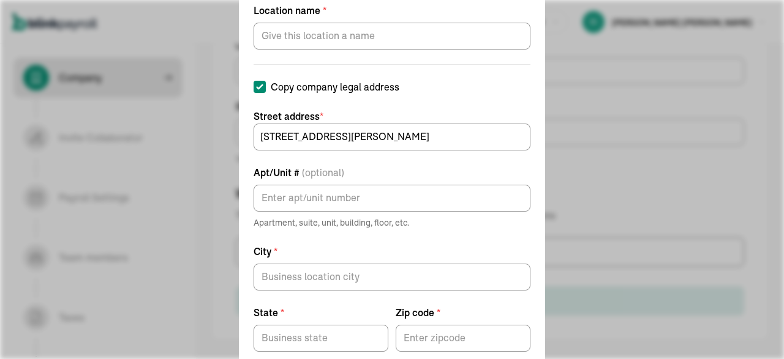
type input "97219"
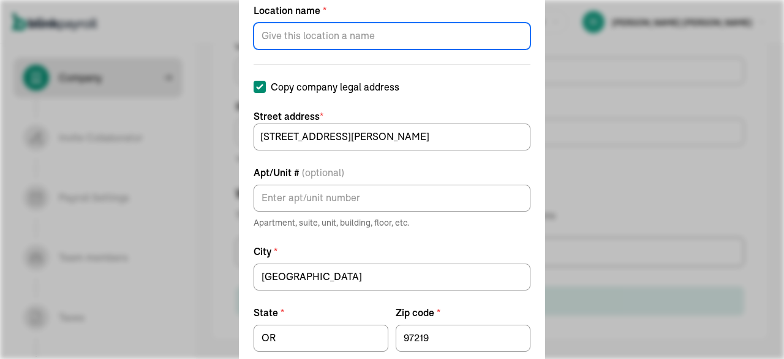
click at [315, 40] on input "Location name *" at bounding box center [391, 36] width 277 height 27
type input "O"
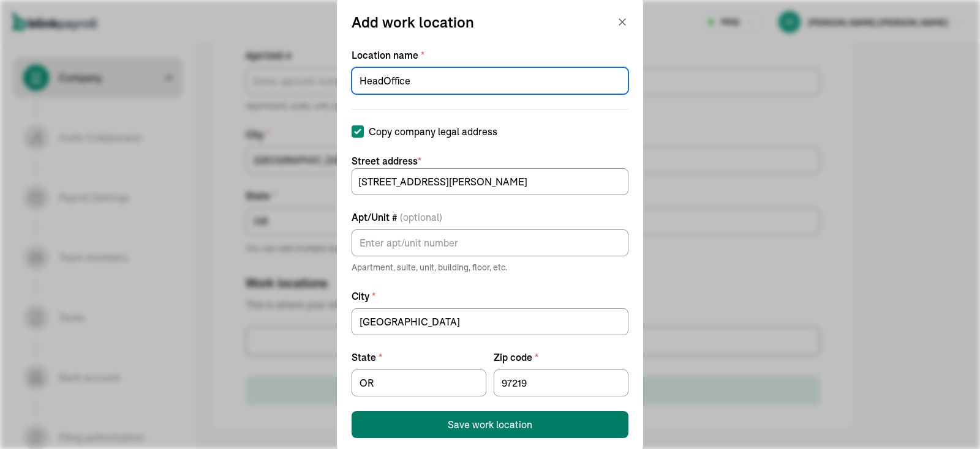
type input "HeadOffice"
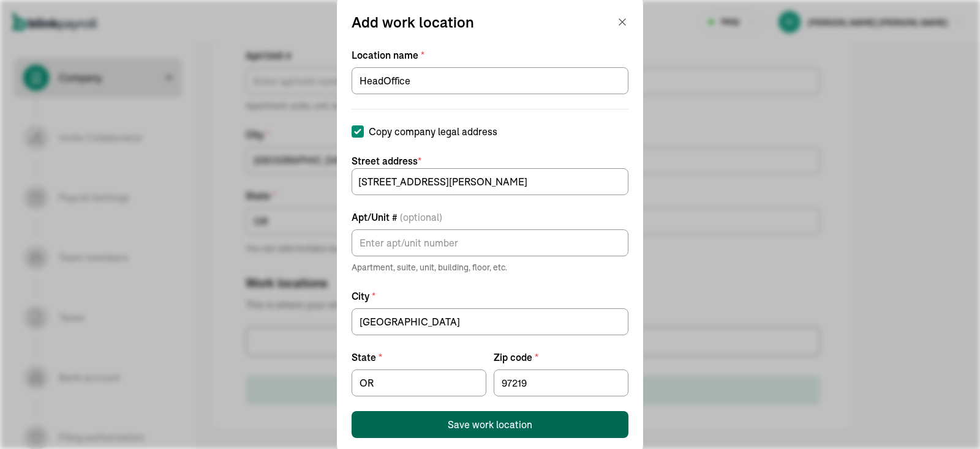
click at [528, 359] on div "Save work location" at bounding box center [490, 425] width 84 height 15
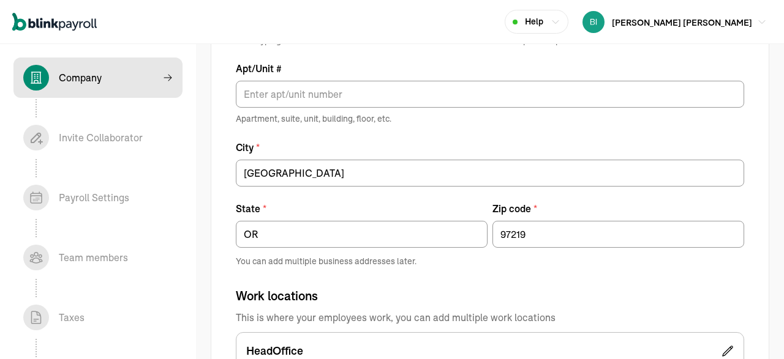
click at [559, 268] on div "Company Legal Address Please enter all your physical work locations starting wi…" at bounding box center [490, 188] width 508 height 507
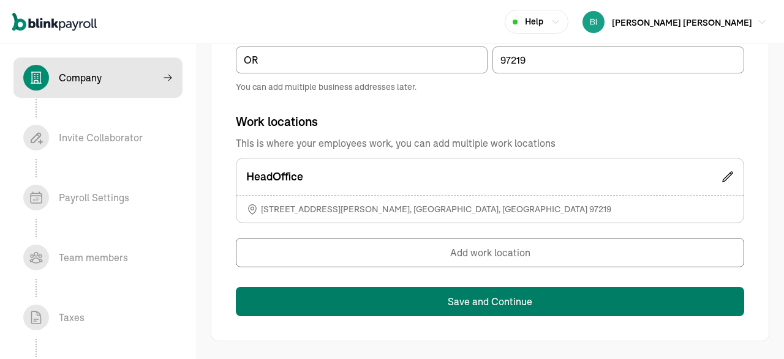
click at [519, 302] on button "Save and Continue" at bounding box center [490, 301] width 508 height 29
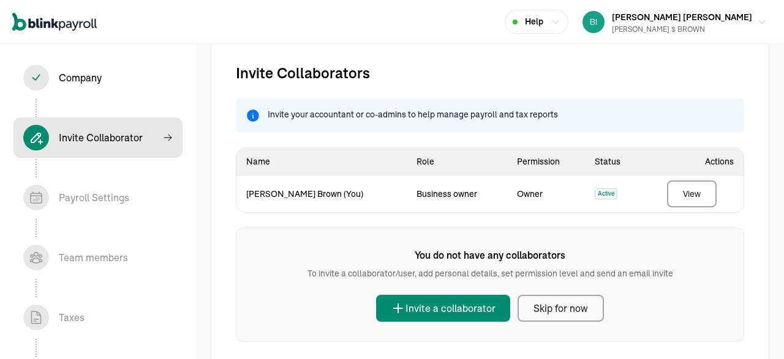
click at [562, 315] on button "Skip for now" at bounding box center [560, 308] width 86 height 27
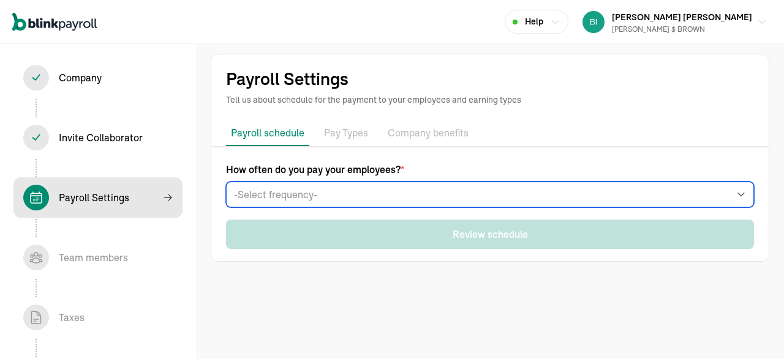
click at [226, 182] on select "-Select frequency- Weekly Bi-weekly Semi-monthly Monthly" at bounding box center [490, 195] width 528 height 26
select select "biweekly"
click option "Bi-weekly" at bounding box center [0, 0] width 0 height 0
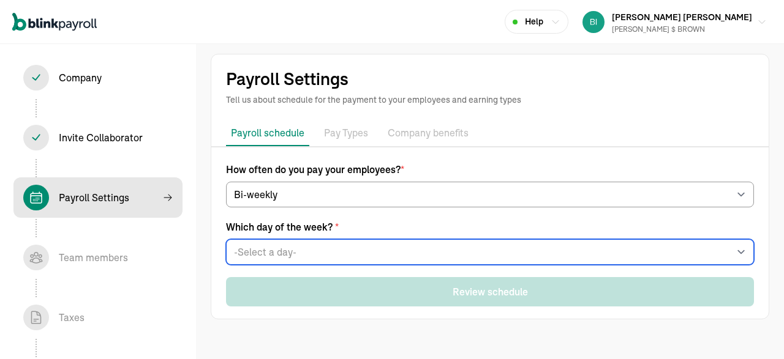
click at [226, 239] on select "-Select a day- Every Monday Every Tuesday Every Wednesday Every Thursday Every …" at bounding box center [490, 252] width 528 height 26
click option "Every Friday" at bounding box center [0, 0] width 0 height 0
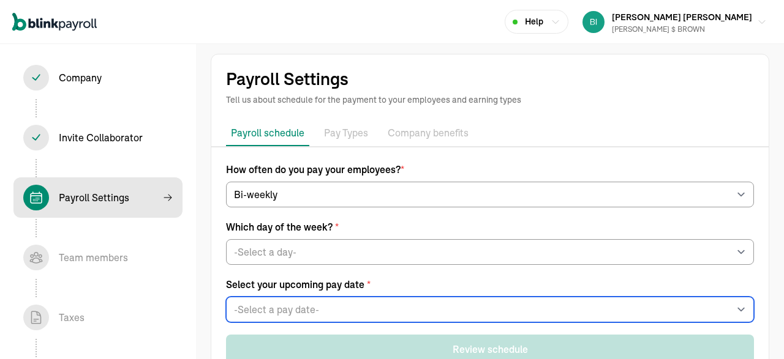
click at [226, 297] on select "-Select a pay date- Fri, Sep 19, 2025 Fri, Sep 26, 2025 Fri, Oct 03, 2025 Fri, …" at bounding box center [490, 310] width 528 height 26
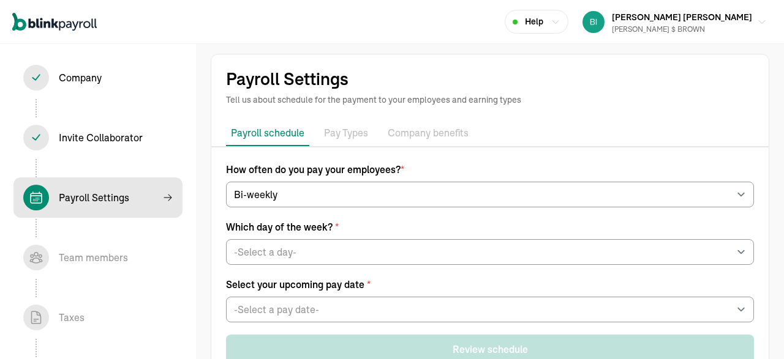
click at [219, 277] on div "How often do you pay your employees? * -Select frequency- Weekly Bi-weekly Semi…" at bounding box center [489, 263] width 557 height 202
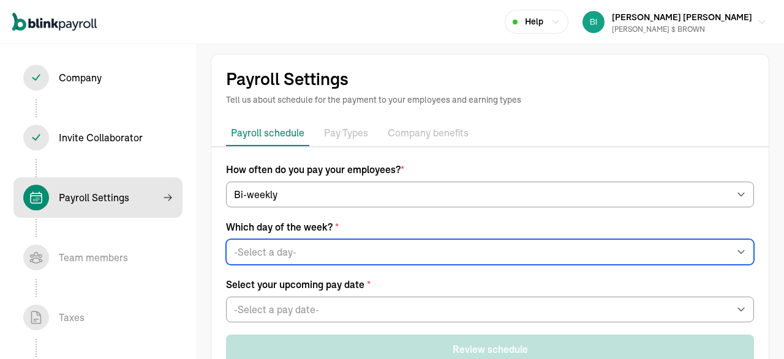
click at [226, 239] on select "-Select a day- Every Monday Every Tuesday Every Wednesday Every Thursday Every …" at bounding box center [490, 252] width 528 height 26
click option "Every Wednesday" at bounding box center [0, 0] width 0 height 0
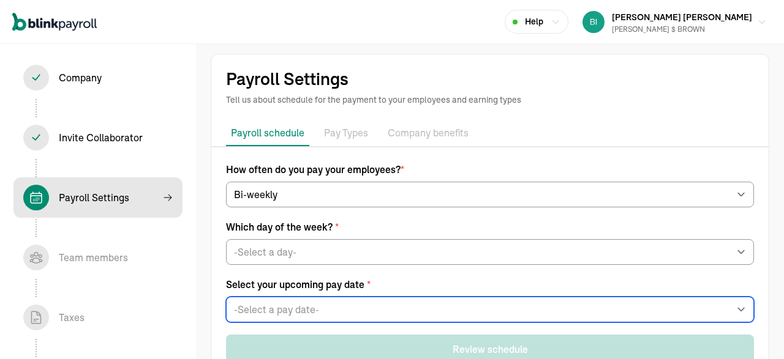
click at [226, 297] on select "-Select a pay date- Wed, Sep 17, 2025 Wed, Sep 24, 2025 Wed, Oct 01, 2025 Wed, …" at bounding box center [490, 310] width 528 height 26
click at [339, 310] on select "-Select a pay date- Wed, Sep 17, 2025 Wed, Sep 24, 2025 Wed, Oct 01, 2025 Wed, …" at bounding box center [490, 310] width 528 height 26
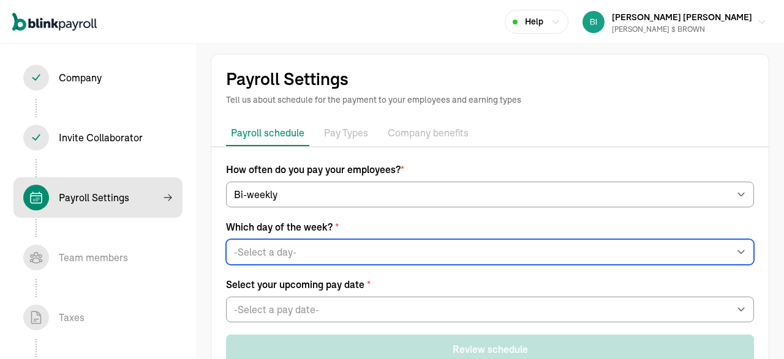
click at [226, 239] on select "-Select a day- Every Monday Every Tuesday Every Wednesday Every Thursday Every …" at bounding box center [490, 252] width 528 height 26
select select "Monday"
click option "Every Monday" at bounding box center [0, 0] width 0 height 0
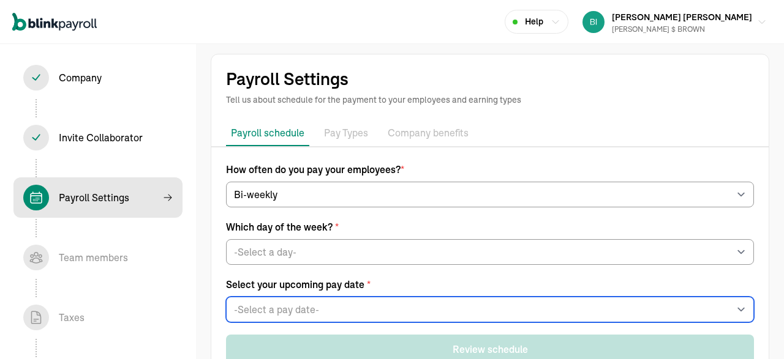
click at [226, 297] on select "-Select a pay date- Mon, Sep 15, 2025 Mon, Sep 22, 2025 Mon, Sep 29, 2025 Mon, …" at bounding box center [490, 310] width 528 height 26
select select "09/15/2025"
click option "Mon, Sep 15, 2025" at bounding box center [0, 0] width 0 height 0
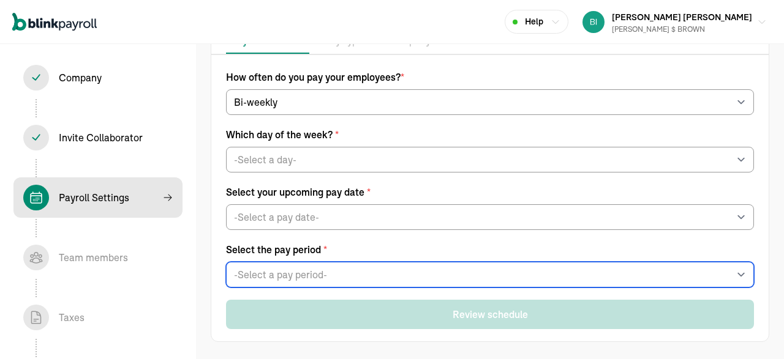
click at [226, 262] on select "-Select a pay period- Tue, Aug 26 - Mon, Sep 08 Tue, Sep 02 - Mon, Sep 15 Custo…" at bounding box center [490, 275] width 528 height 26
select select "Tue, Sep 02 - Mon, Sep 15"
click option "Tue, Sep 02 - Mon, Sep 15" at bounding box center [0, 0] width 0 height 0
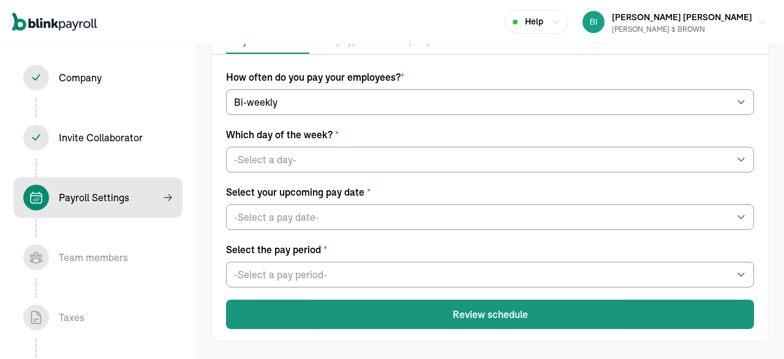
click at [462, 319] on button "Review schedule" at bounding box center [490, 314] width 528 height 29
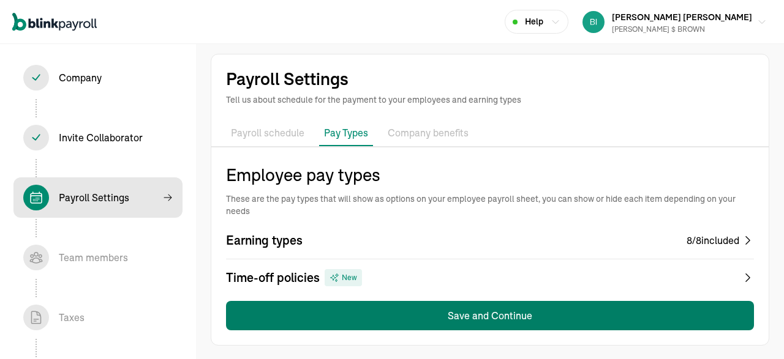
click at [517, 309] on button "Save and Continue" at bounding box center [490, 315] width 528 height 29
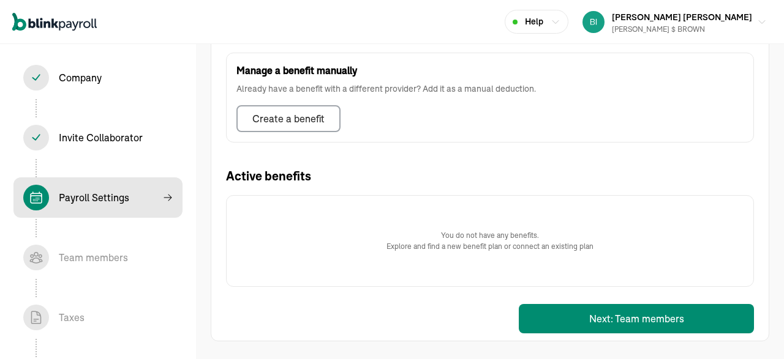
click at [580, 302] on div "Benefits Add company-wide benefits offered to employees such as health insuranc…" at bounding box center [490, 52] width 528 height 578
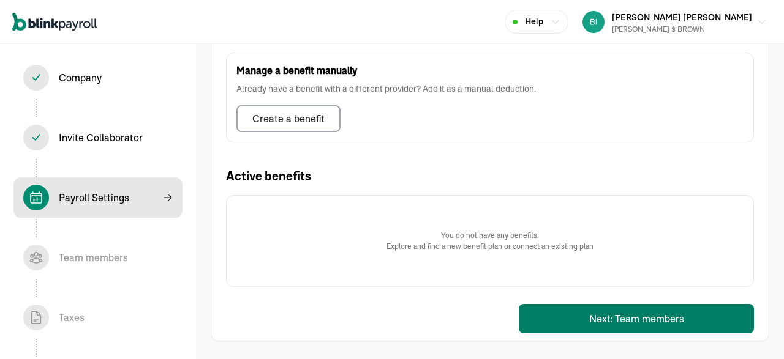
click at [602, 312] on button "Next: Team members" at bounding box center [636, 318] width 235 height 29
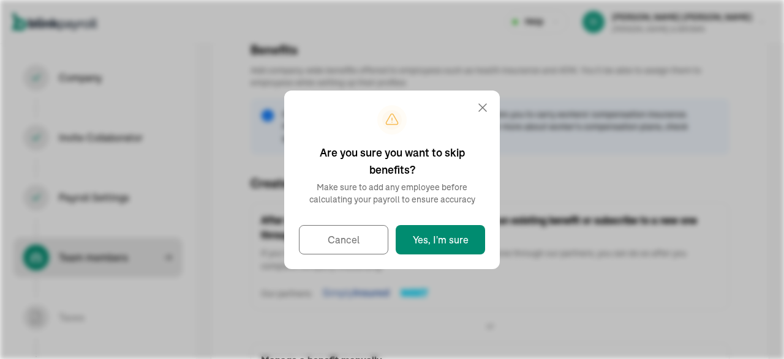
select select "employee"
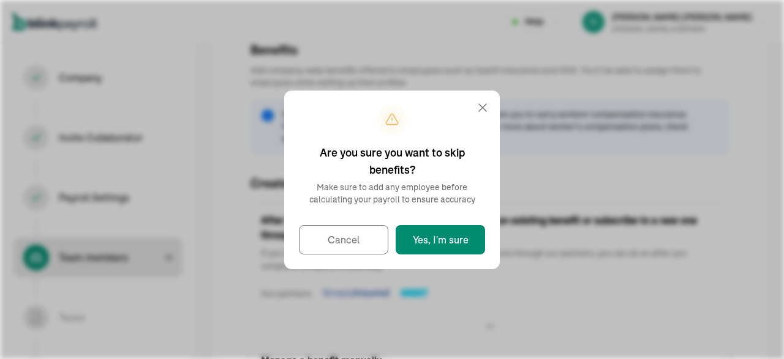
select select "contractor"
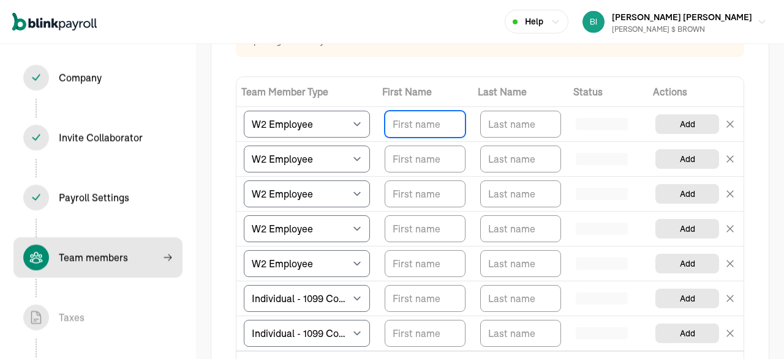
click at [416, 122] on input "TextInput" at bounding box center [424, 124] width 81 height 27
type input "Bishop"
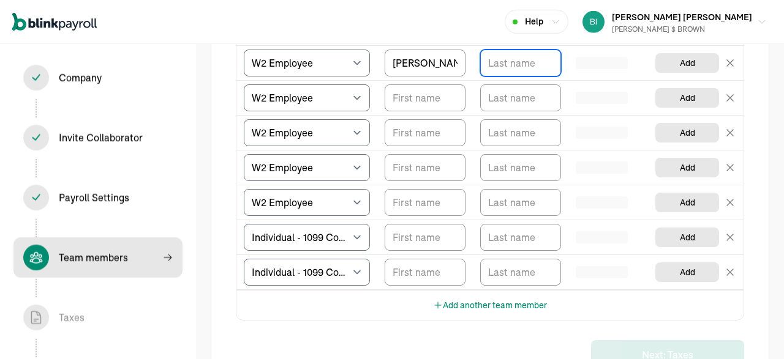
click at [533, 70] on input "TextInput" at bounding box center [520, 63] width 81 height 27
type input "Brown"
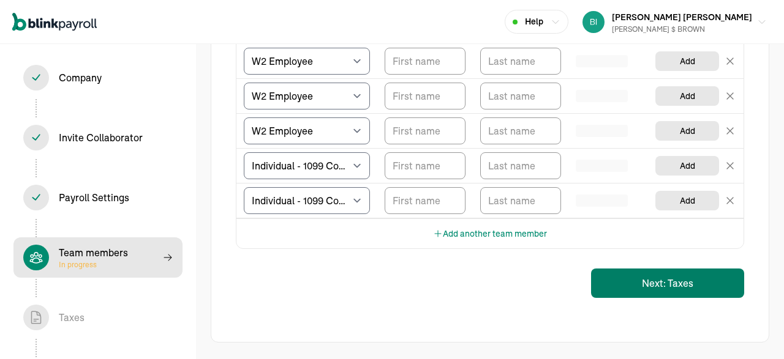
click at [654, 292] on button "Next: Taxes" at bounding box center [667, 283] width 153 height 29
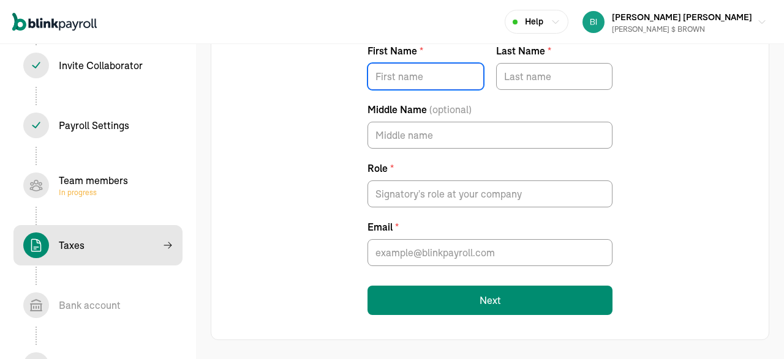
click at [389, 87] on input "First Name *" at bounding box center [425, 76] width 116 height 27
type input "Bishop"
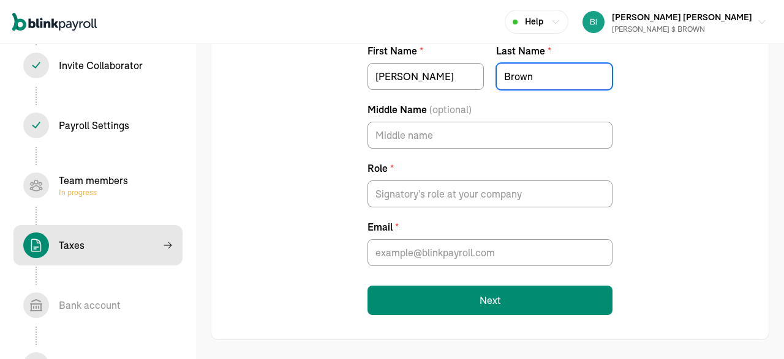
type input "Brown"
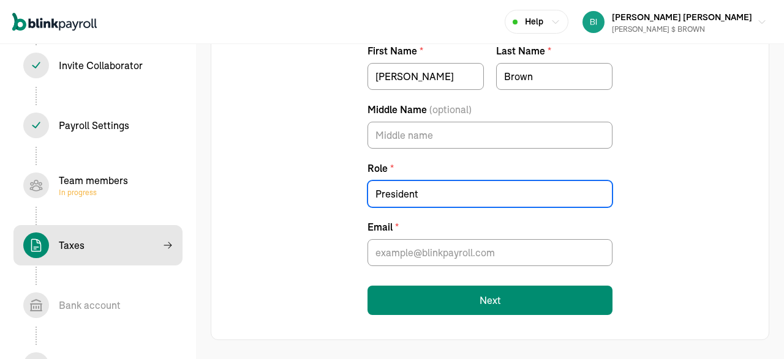
type input "President"
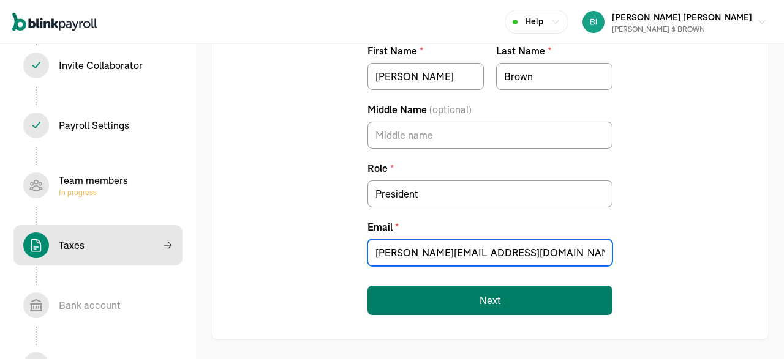
type input "bishop@bishopbrown.org"
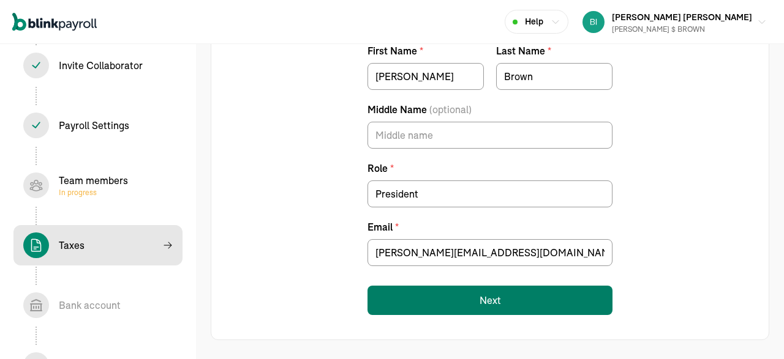
click at [462, 294] on button "Next" at bounding box center [489, 300] width 245 height 29
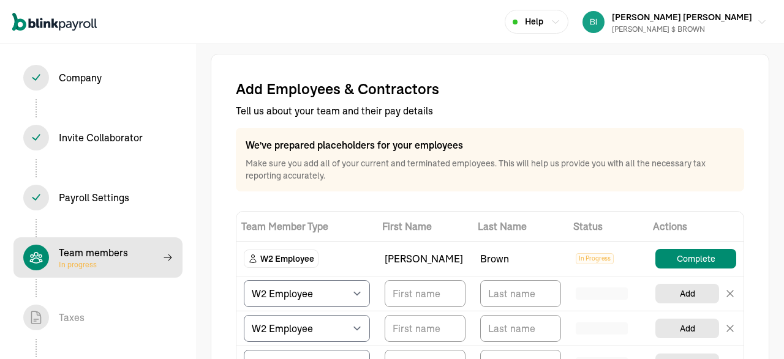
select select "employee"
select select "contractor"
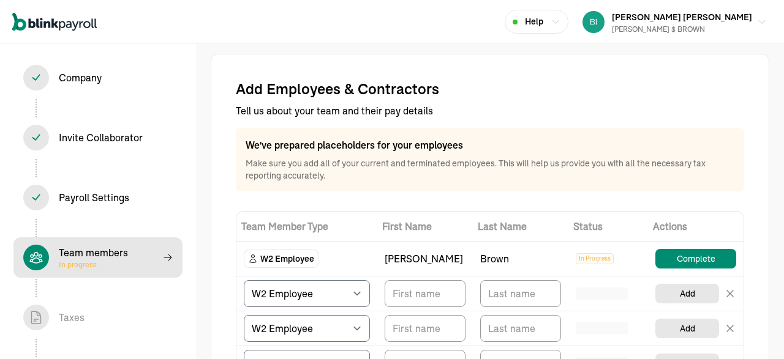
select select "contractor"
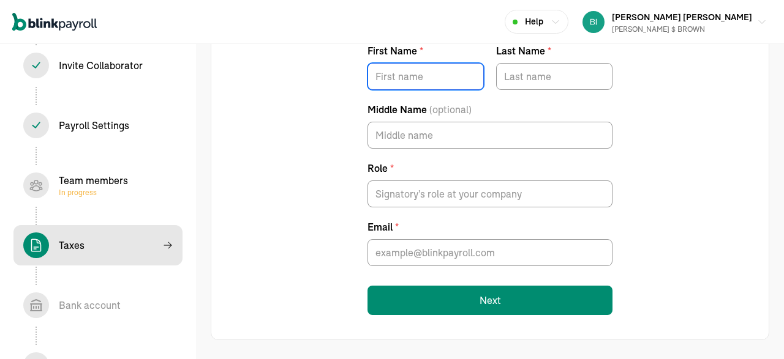
click at [389, 87] on input "First Name *" at bounding box center [425, 76] width 116 height 27
type input "[PERSON_NAME]"
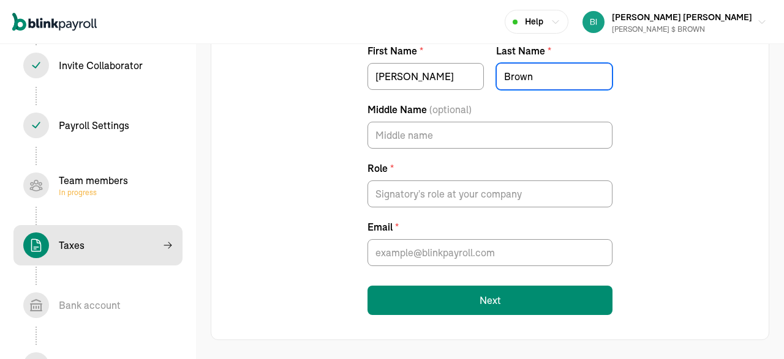
type input "Brown"
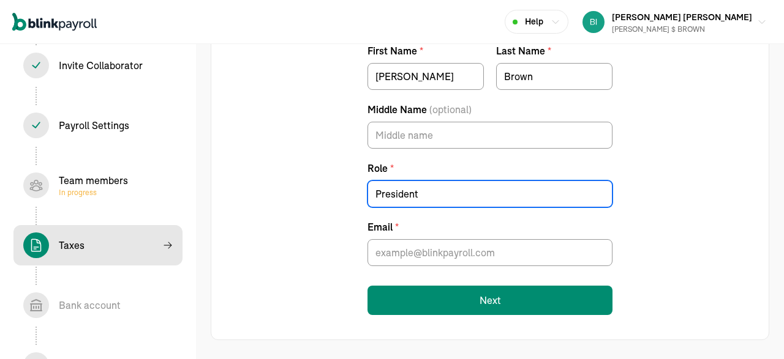
type input "President"
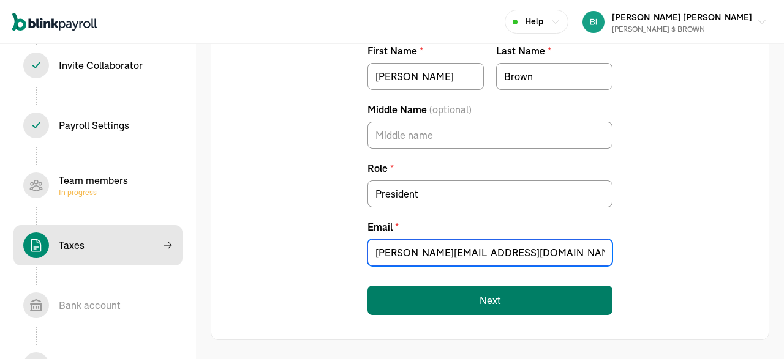
type input "[PERSON_NAME][EMAIL_ADDRESS][DOMAIN_NAME]"
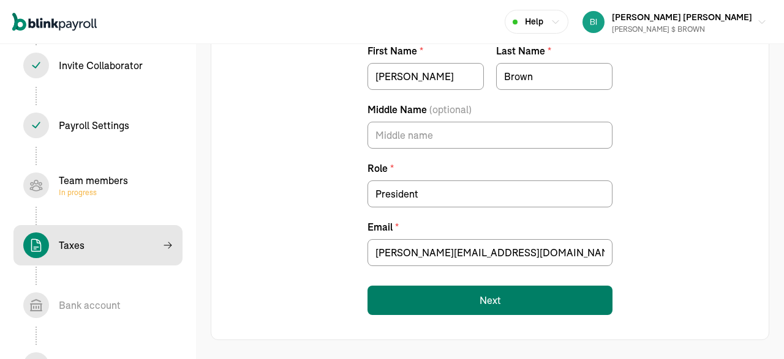
click at [462, 294] on button "Next" at bounding box center [489, 300] width 245 height 29
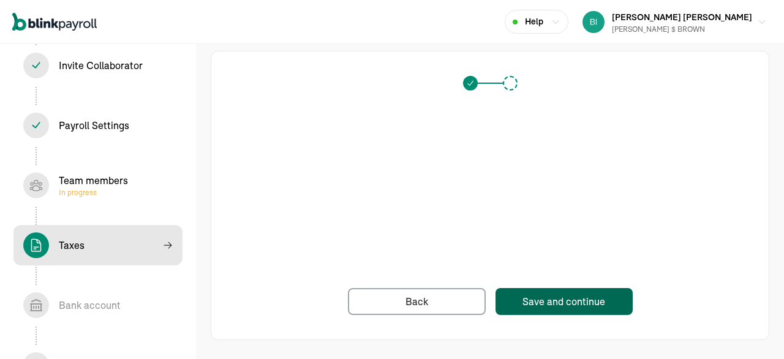
click at [548, 296] on div "Save and continue" at bounding box center [563, 301] width 83 height 15
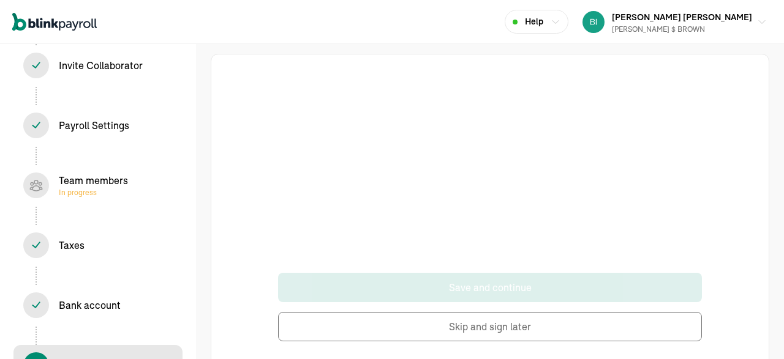
click at [501, 329] on button "Skip and sign later" at bounding box center [490, 326] width 424 height 29
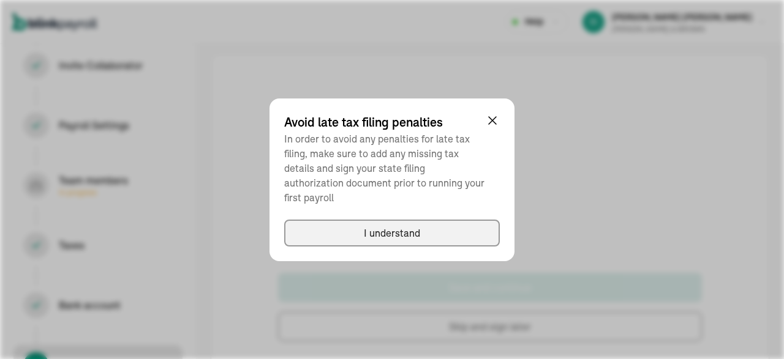
click at [434, 228] on button "I understand" at bounding box center [391, 233] width 215 height 27
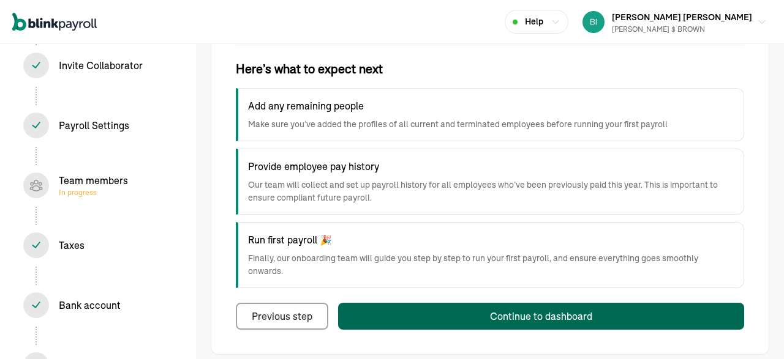
click at [556, 309] on div "Continue to dashboard" at bounding box center [541, 316] width 102 height 15
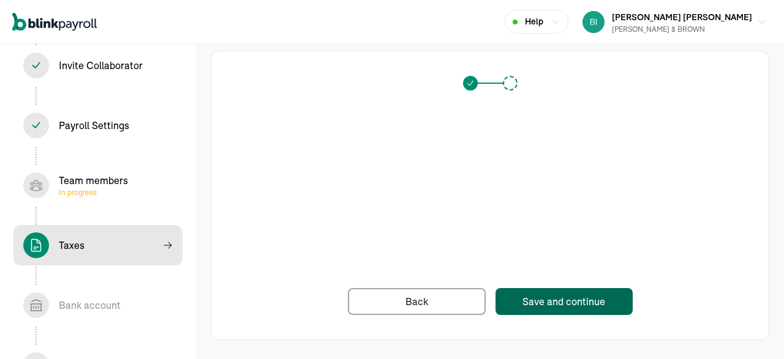
click at [548, 296] on div "Save and continue" at bounding box center [563, 301] width 83 height 15
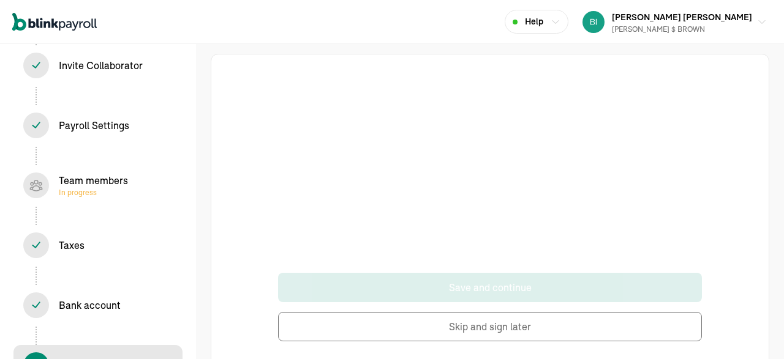
click at [501, 329] on button "Skip and sign later" at bounding box center [490, 326] width 424 height 29
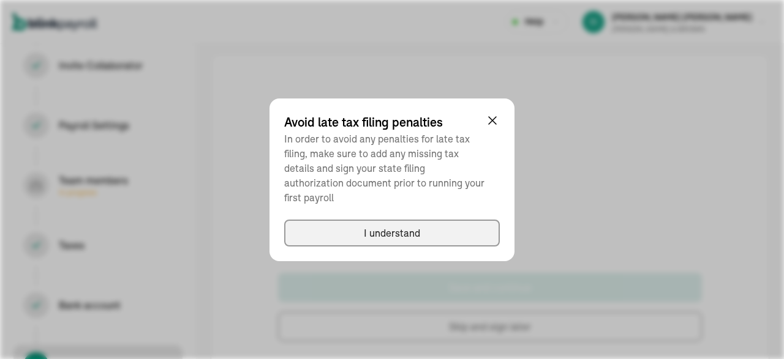
click at [434, 228] on button "I understand" at bounding box center [391, 233] width 215 height 27
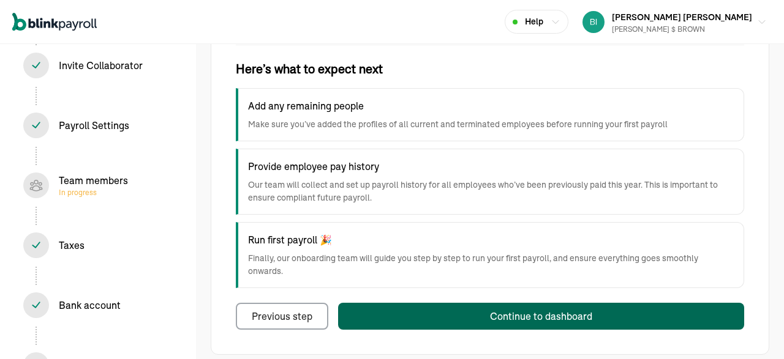
click at [556, 309] on div "Continue to dashboard" at bounding box center [541, 316] width 102 height 15
